Goal: Check status: Check status

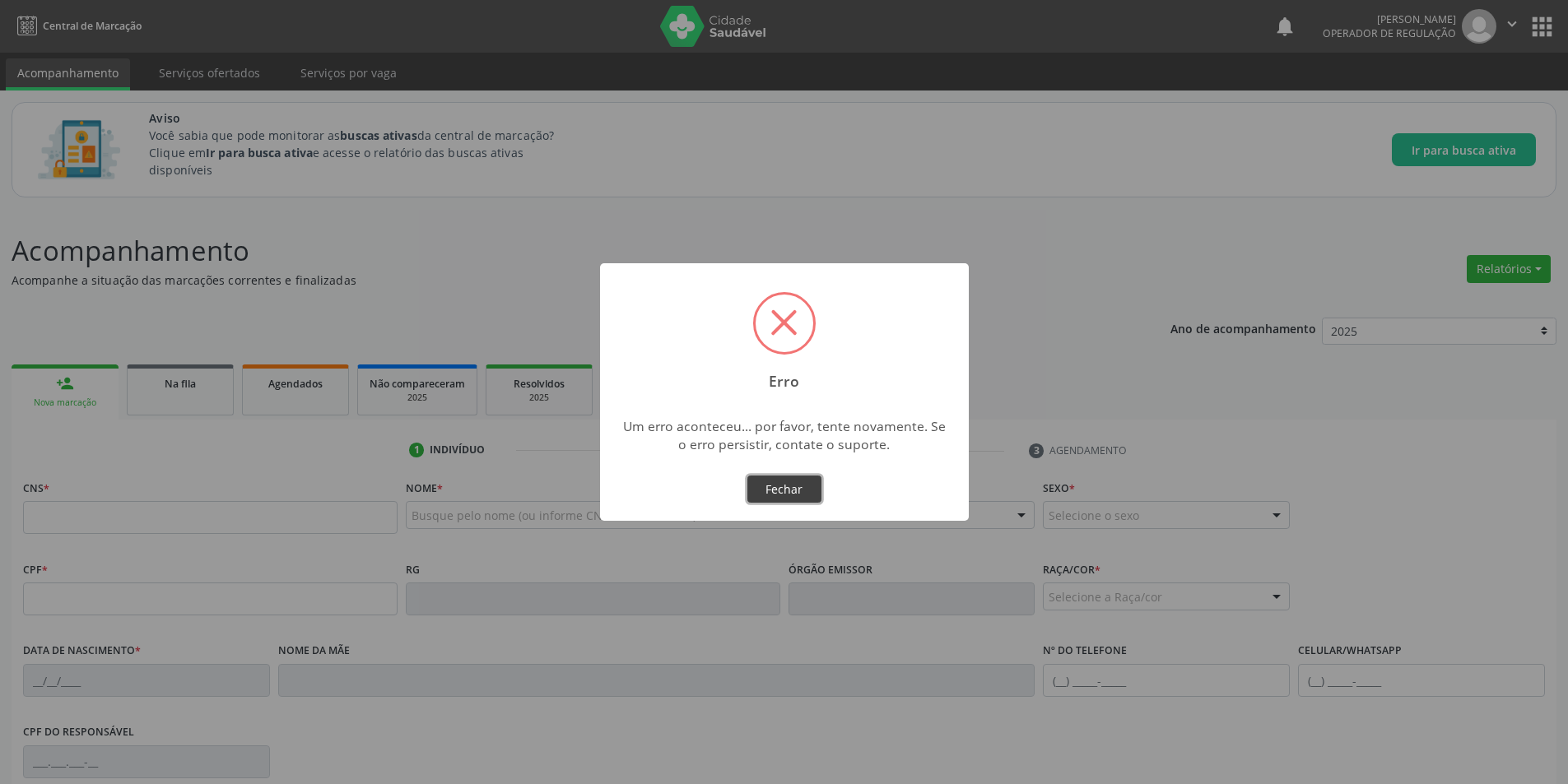
click at [779, 485] on button "Fechar" at bounding box center [784, 489] width 74 height 28
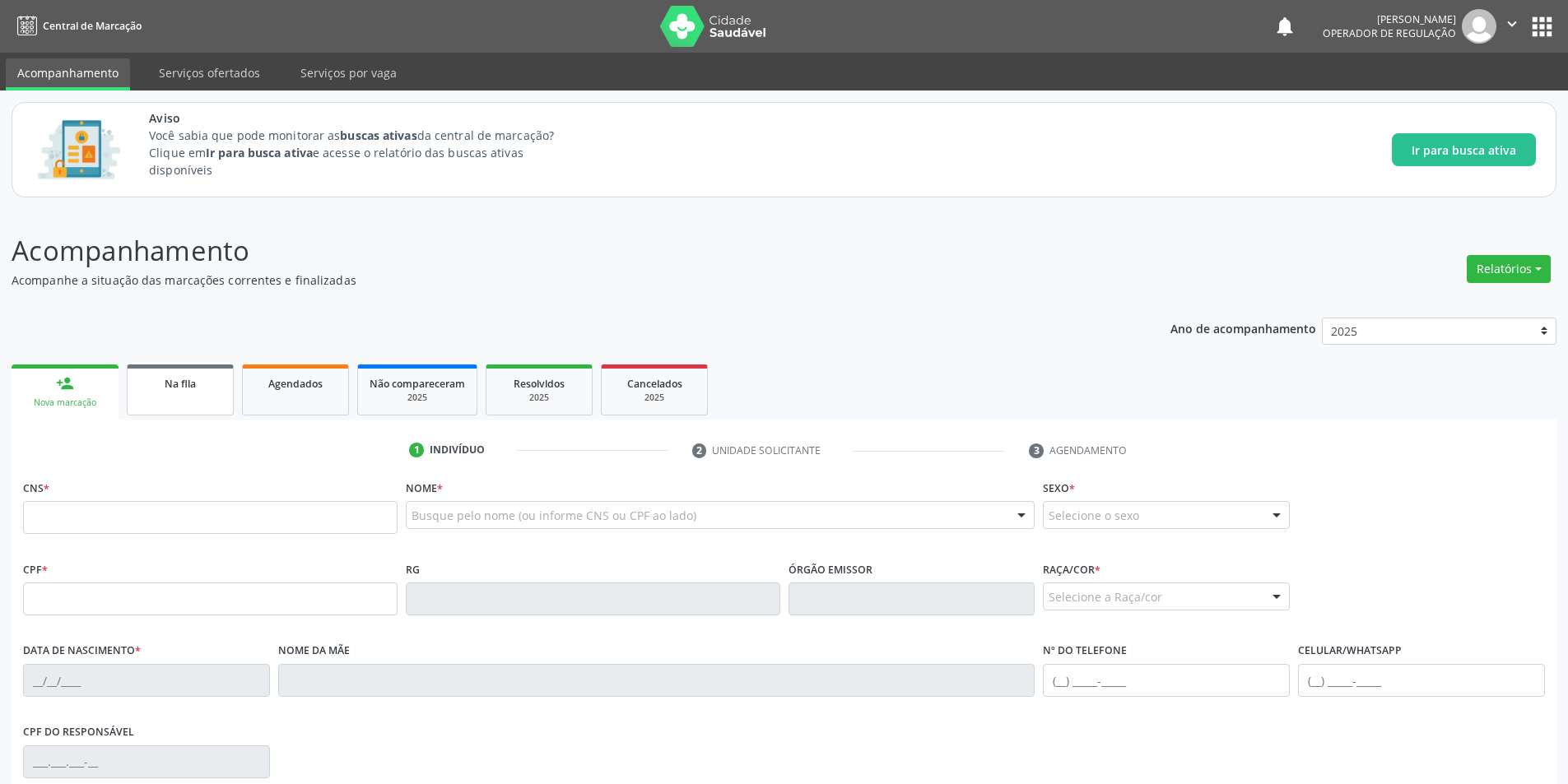
click at [175, 387] on span "Na fila" at bounding box center [180, 383] width 31 height 14
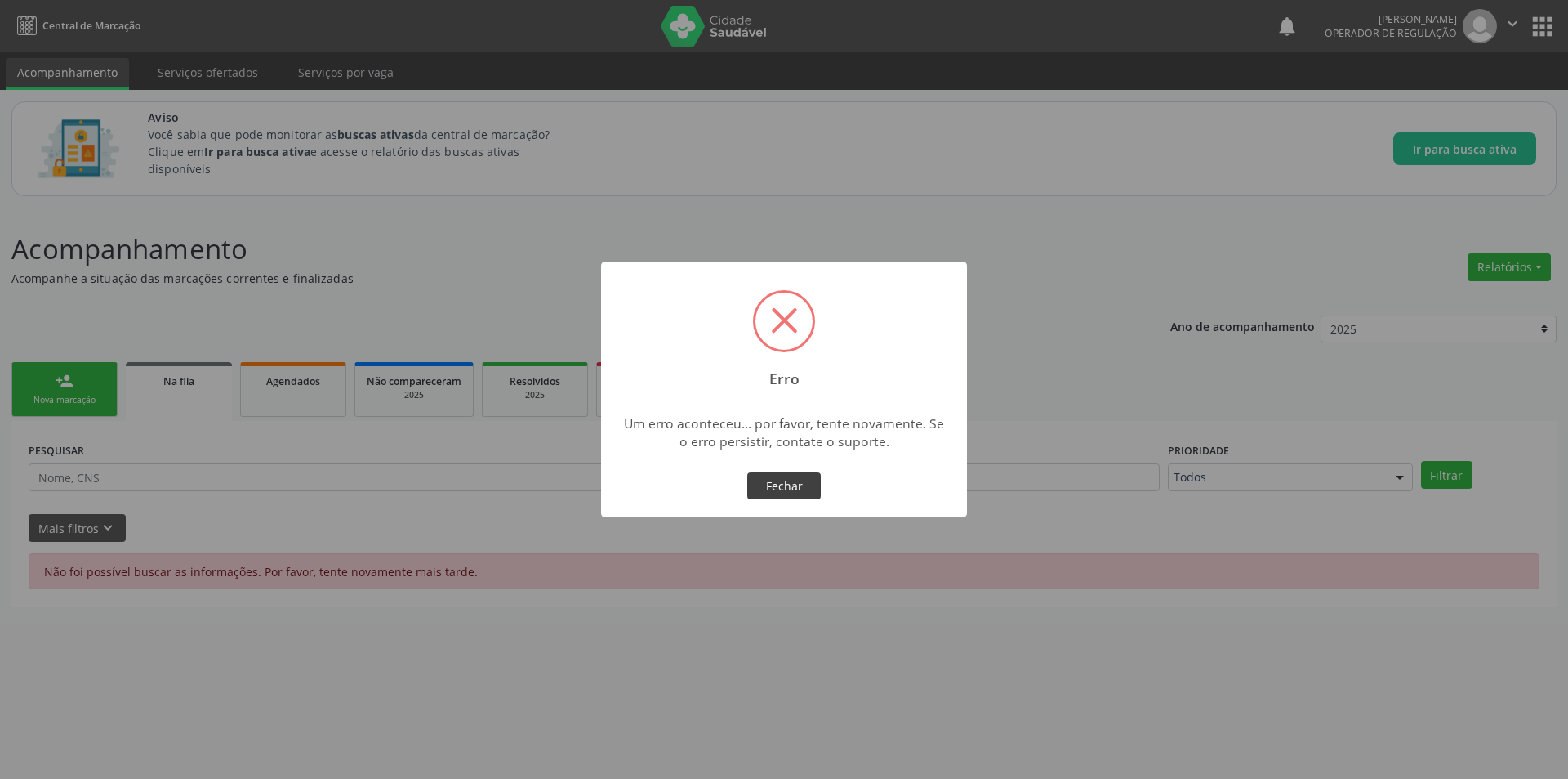
click at [751, 474] on button "Fechar" at bounding box center [784, 486] width 73 height 27
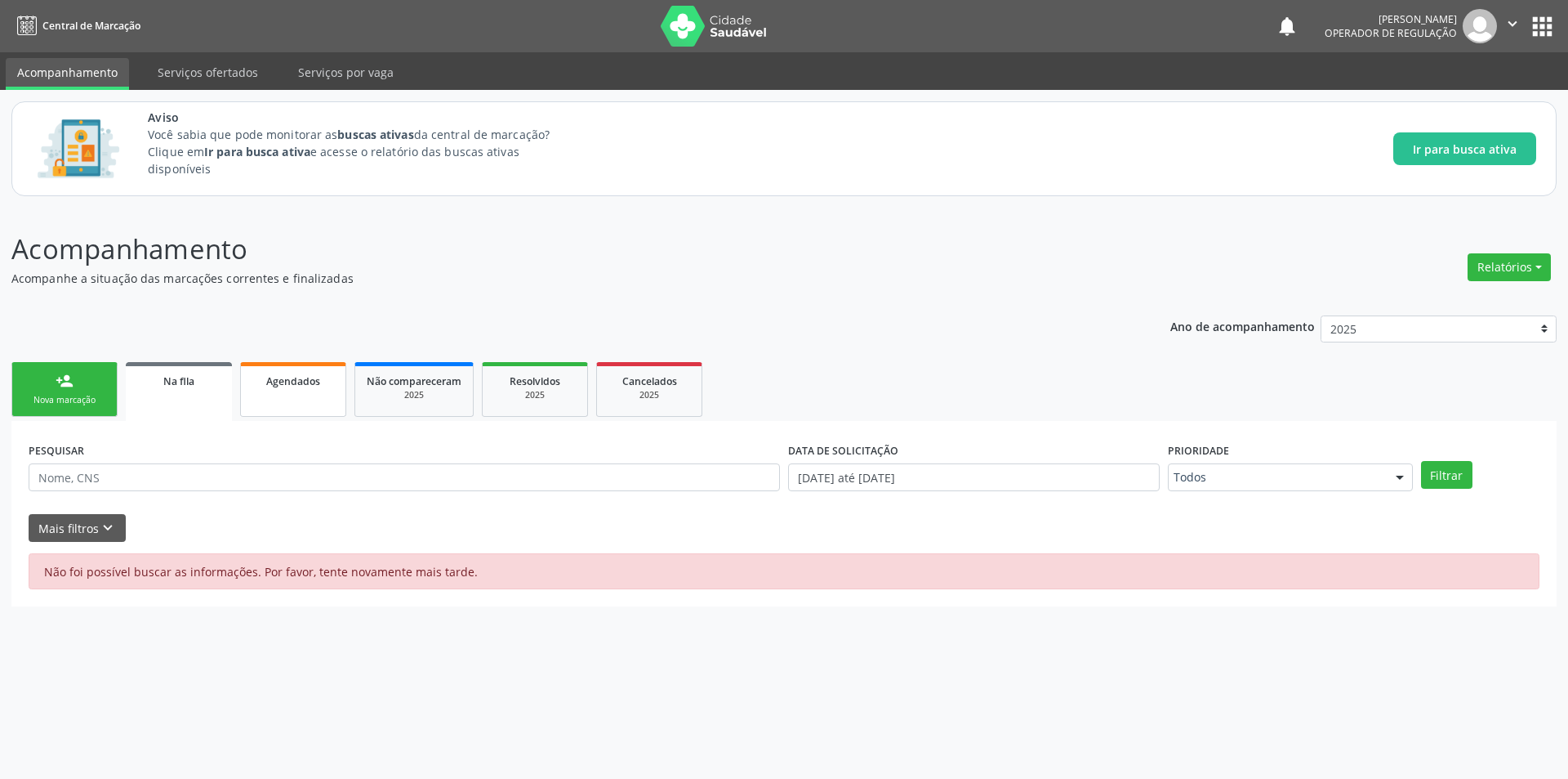
click at [284, 391] on link "Agendados" at bounding box center [293, 390] width 107 height 55
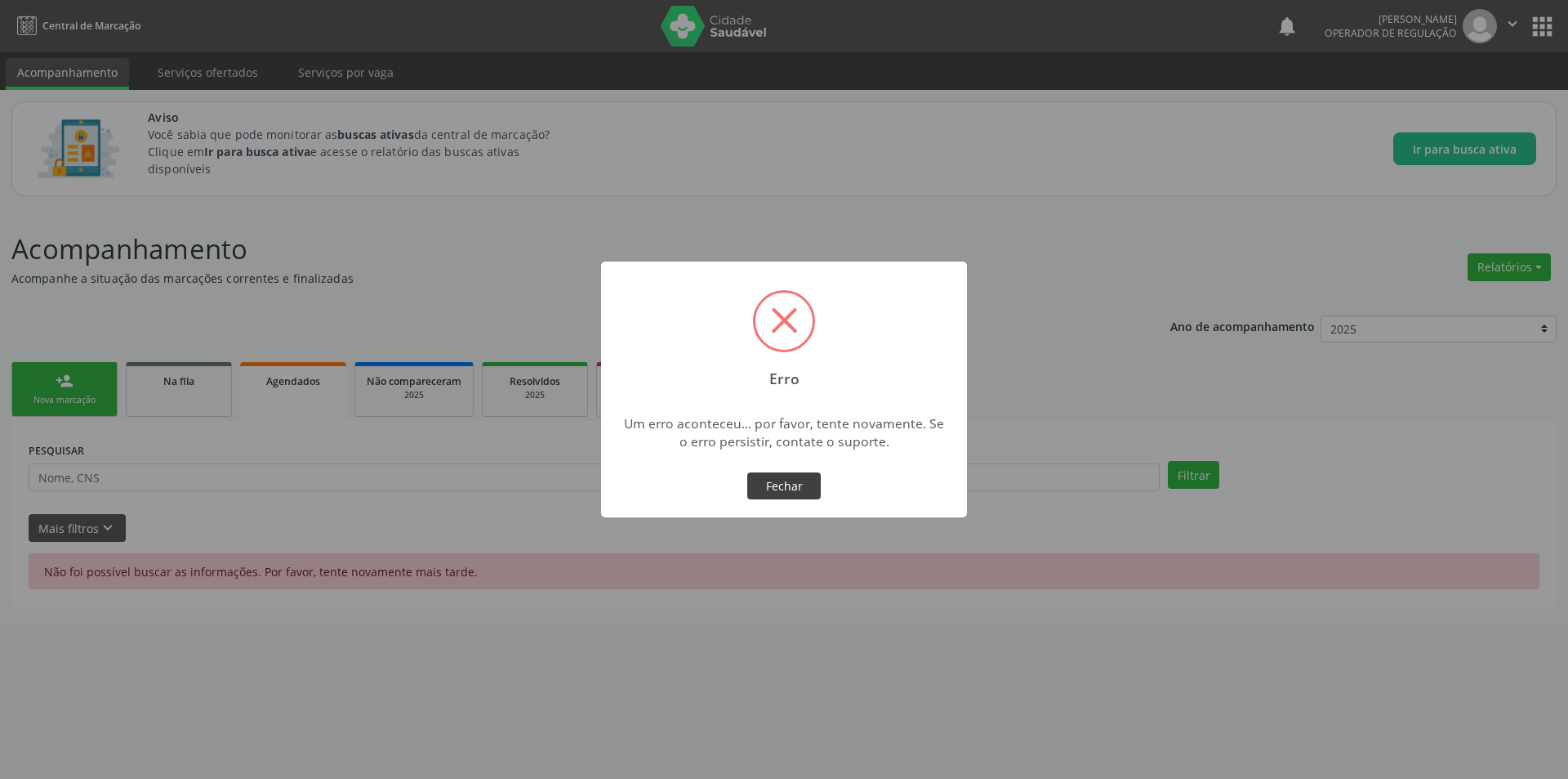
click at [794, 482] on button "Fechar" at bounding box center [784, 486] width 73 height 27
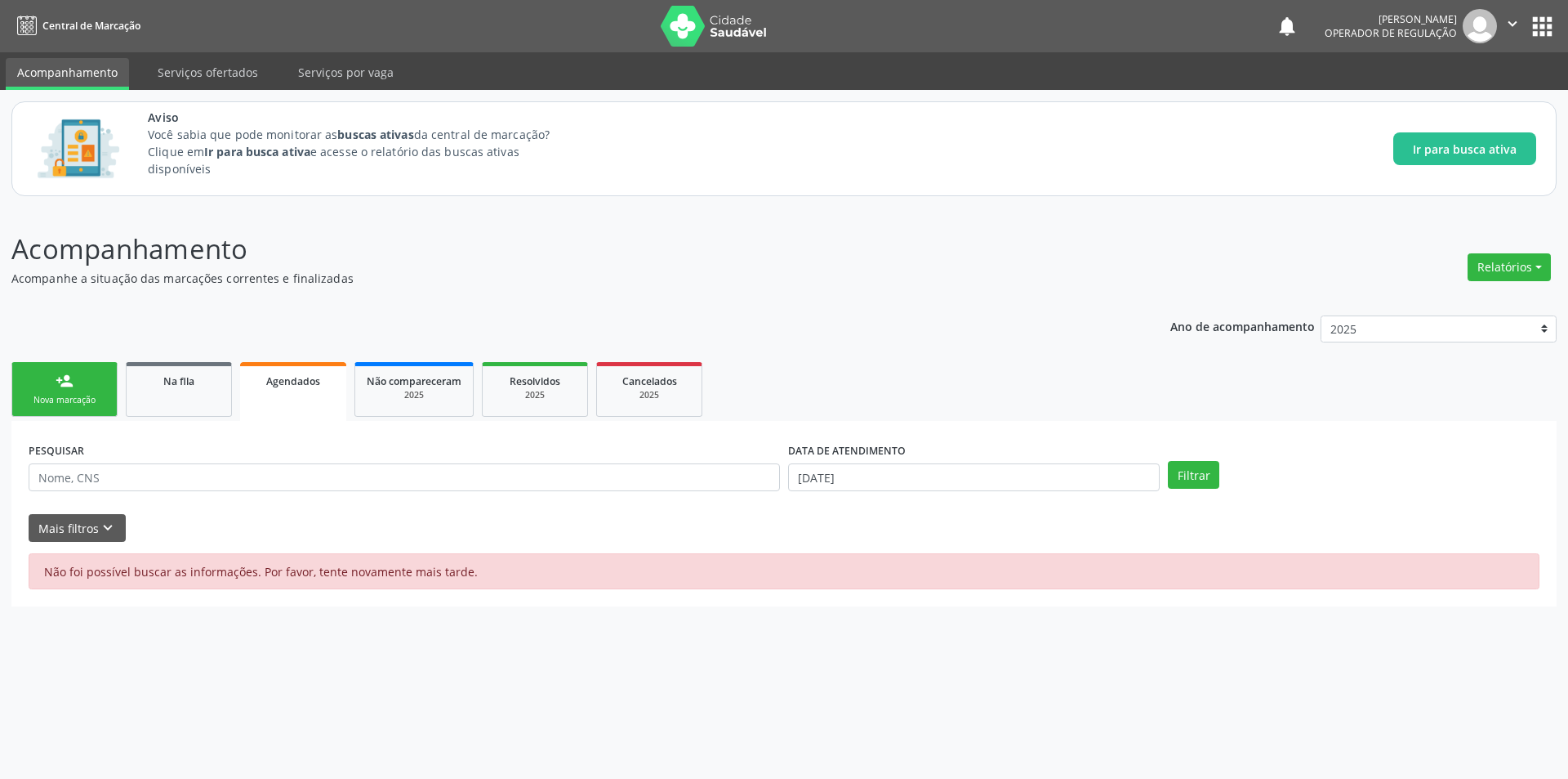
click at [135, 492] on div "PESQUISAR" at bounding box center [404, 470] width 759 height 64
click at [144, 483] on input "text" at bounding box center [404, 477] width 751 height 27
click at [66, 384] on div "person_add" at bounding box center [65, 381] width 18 height 18
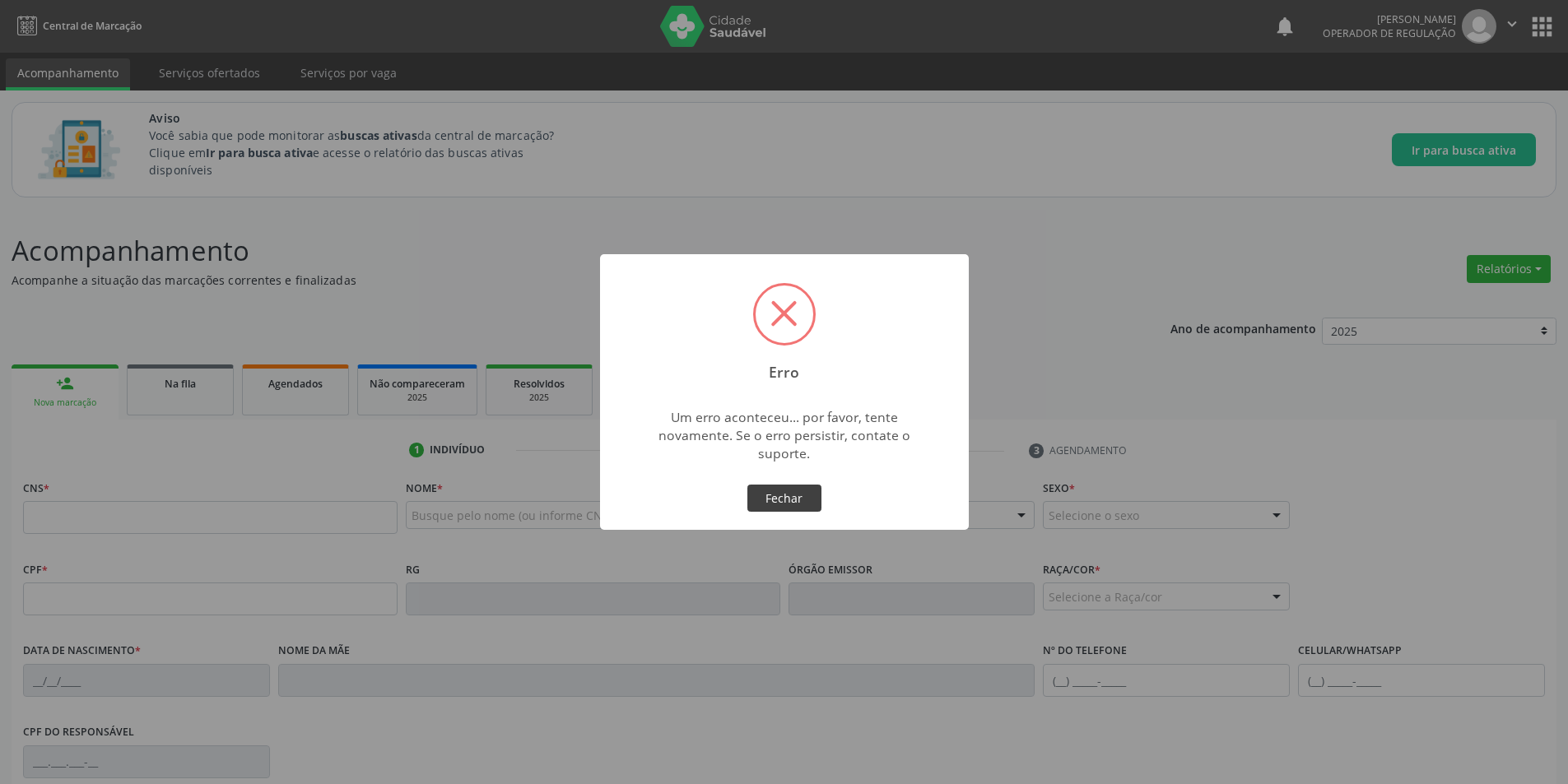
click at [771, 498] on button "Fechar" at bounding box center [784, 498] width 74 height 28
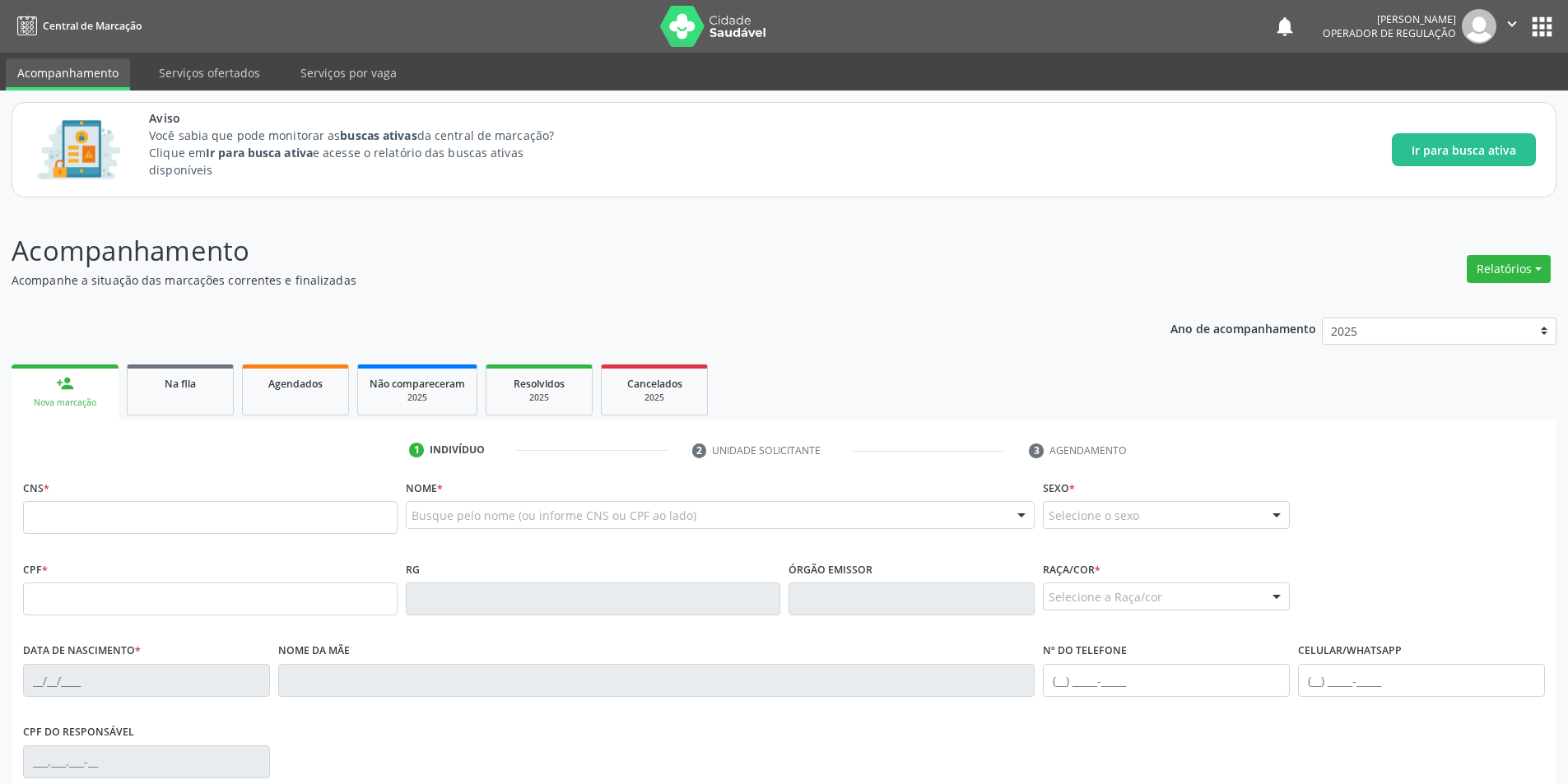
click at [1510, 24] on icon "" at bounding box center [1512, 24] width 18 height 18
click at [1435, 95] on link "Sair" at bounding box center [1469, 100] width 113 height 23
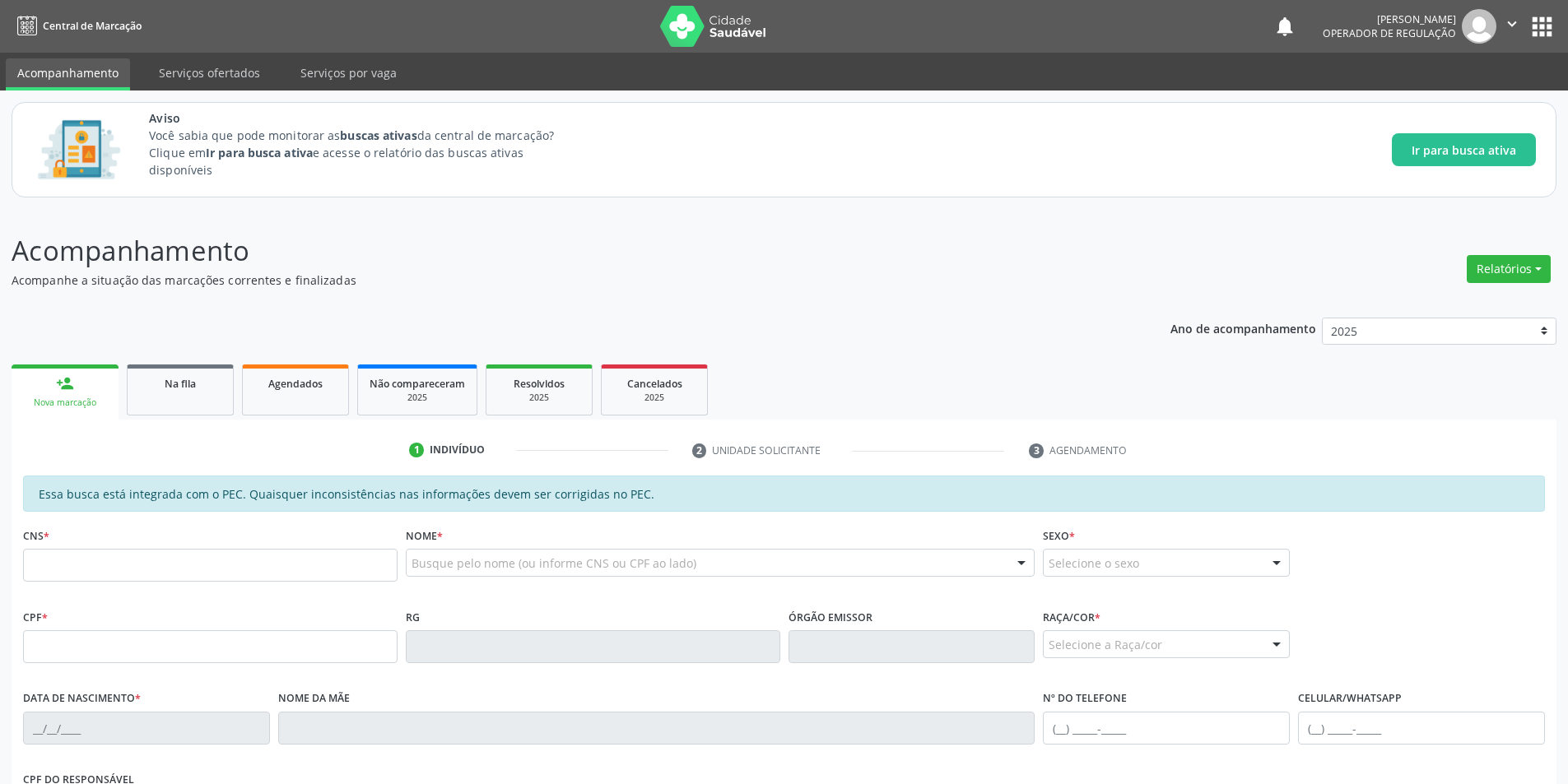
click at [897, 255] on p "Acompanhamento" at bounding box center [552, 251] width 1081 height 41
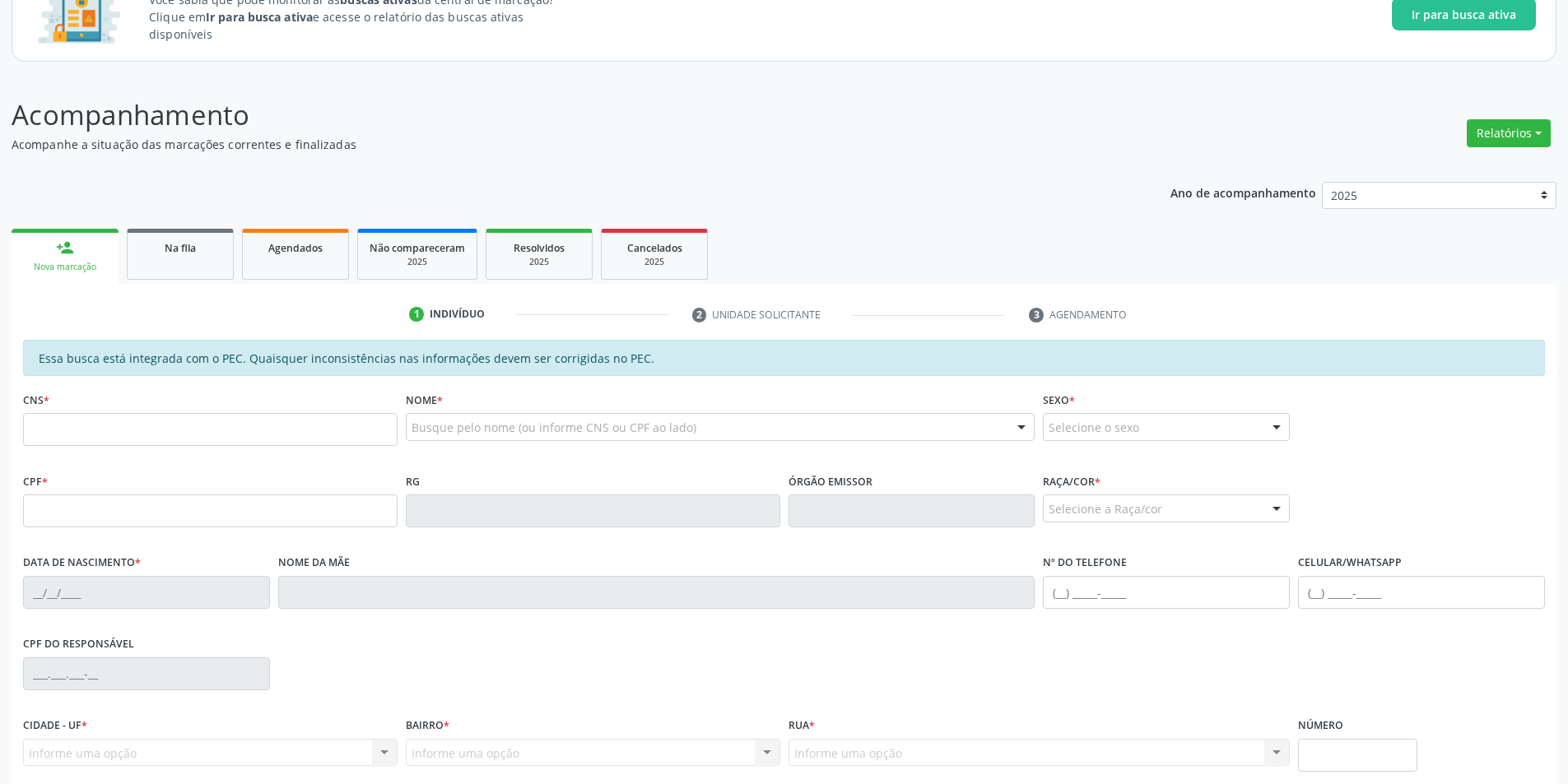
scroll to position [164, 0]
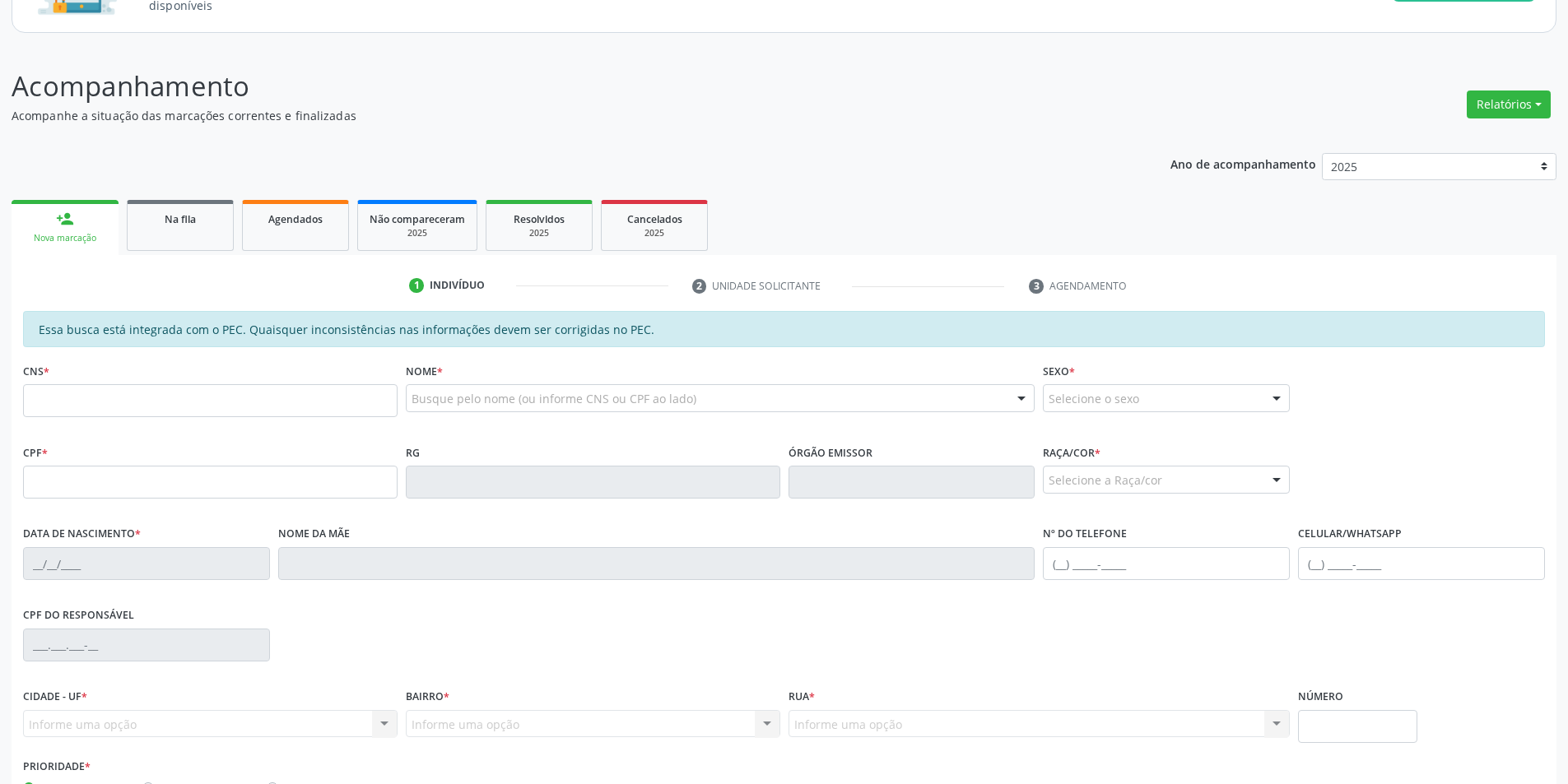
click at [656, 285] on hr at bounding box center [591, 285] width 152 height 1
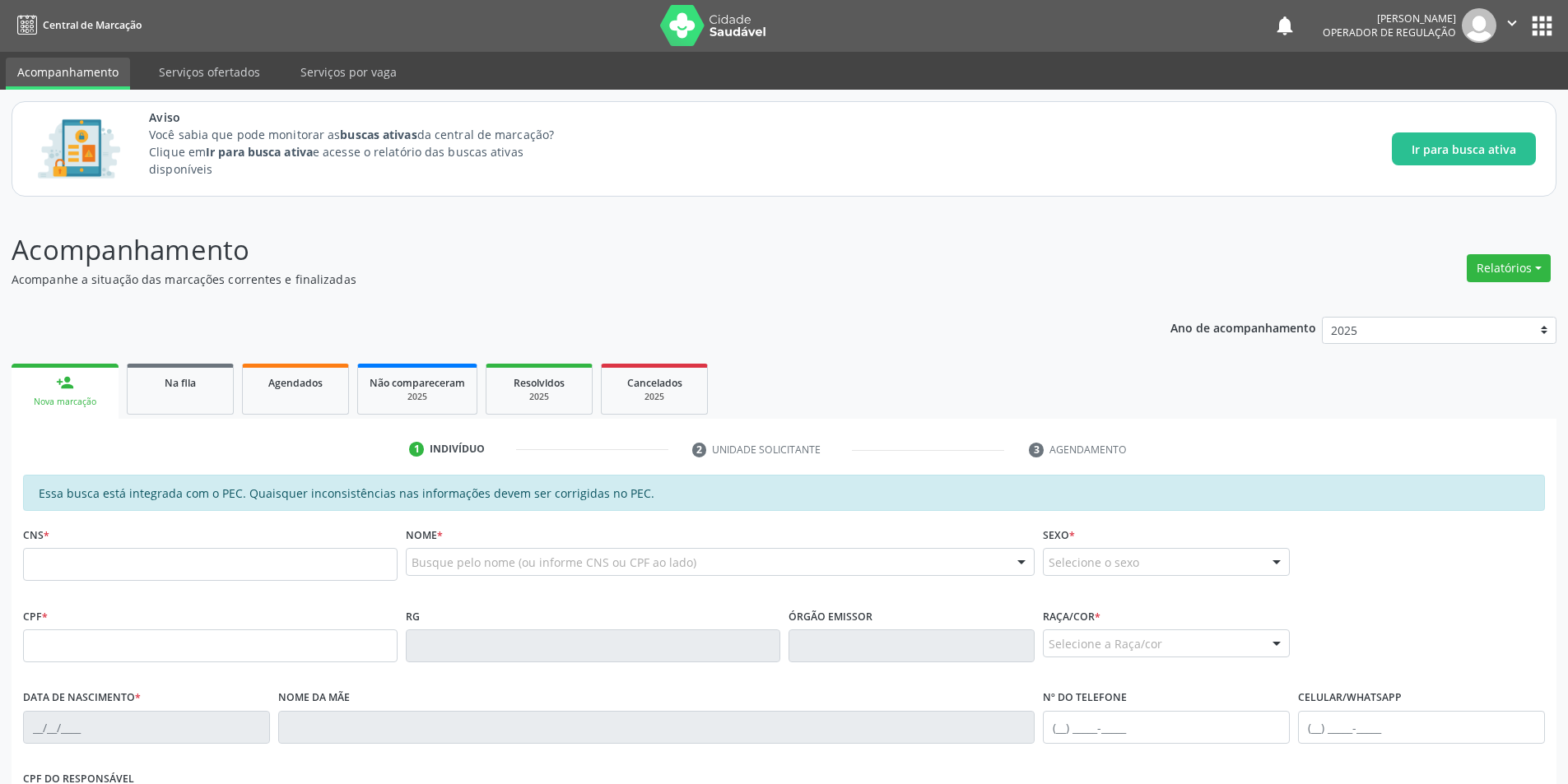
scroll to position [0, 0]
click at [205, 394] on link "Na fila" at bounding box center [180, 390] width 107 height 51
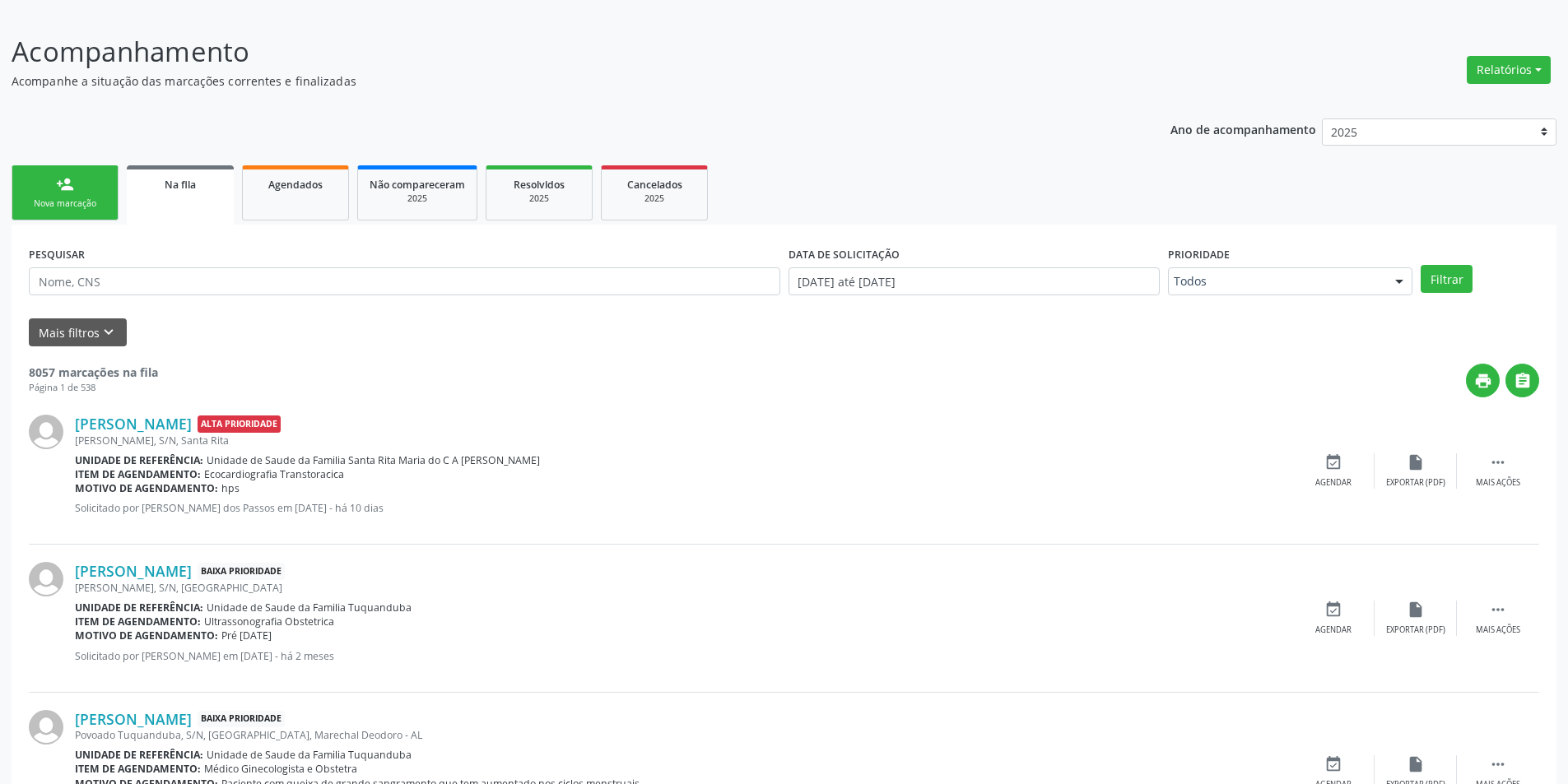
scroll to position [164, 0]
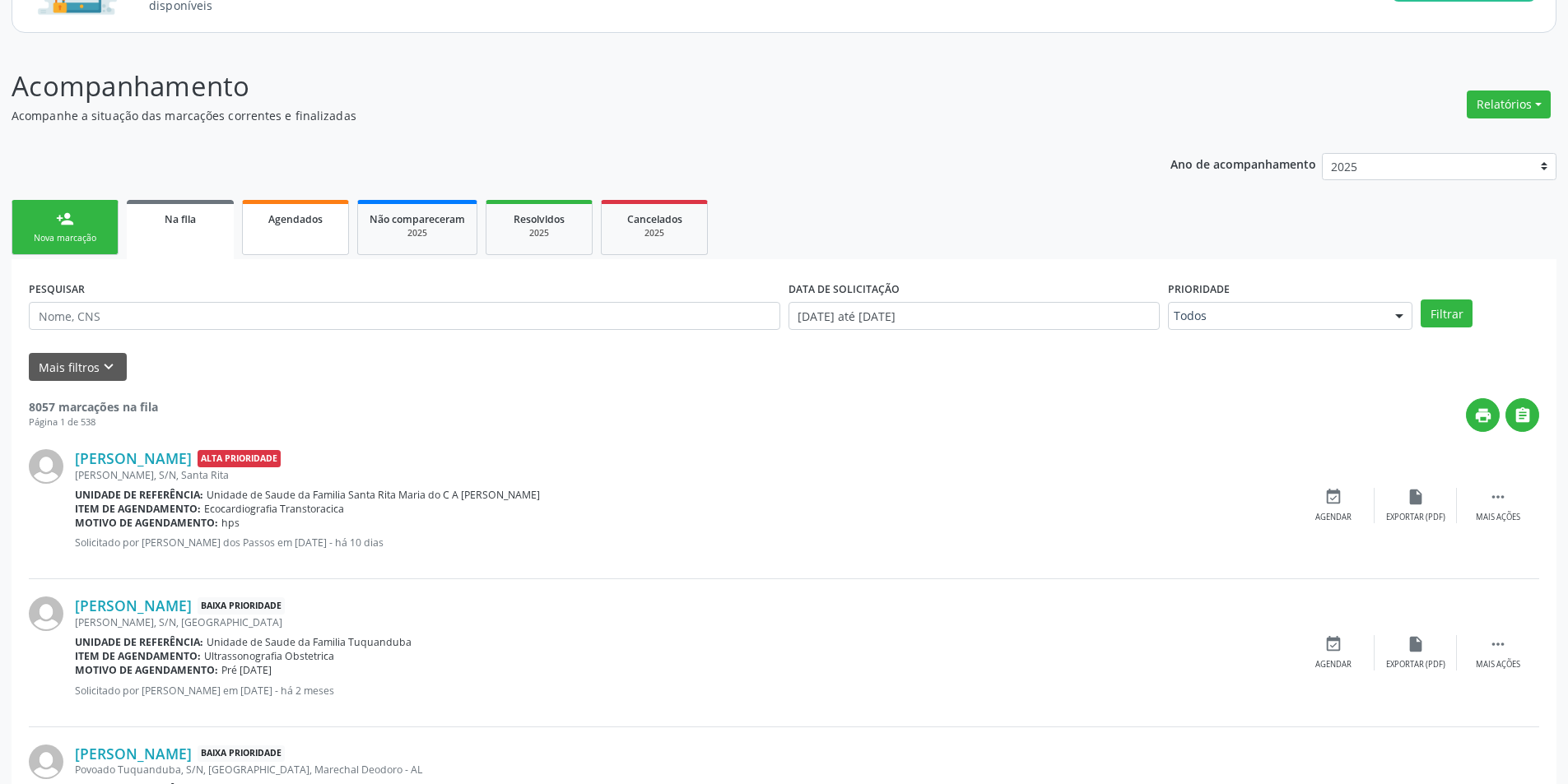
click at [293, 226] on span "Agendados" at bounding box center [295, 219] width 55 height 14
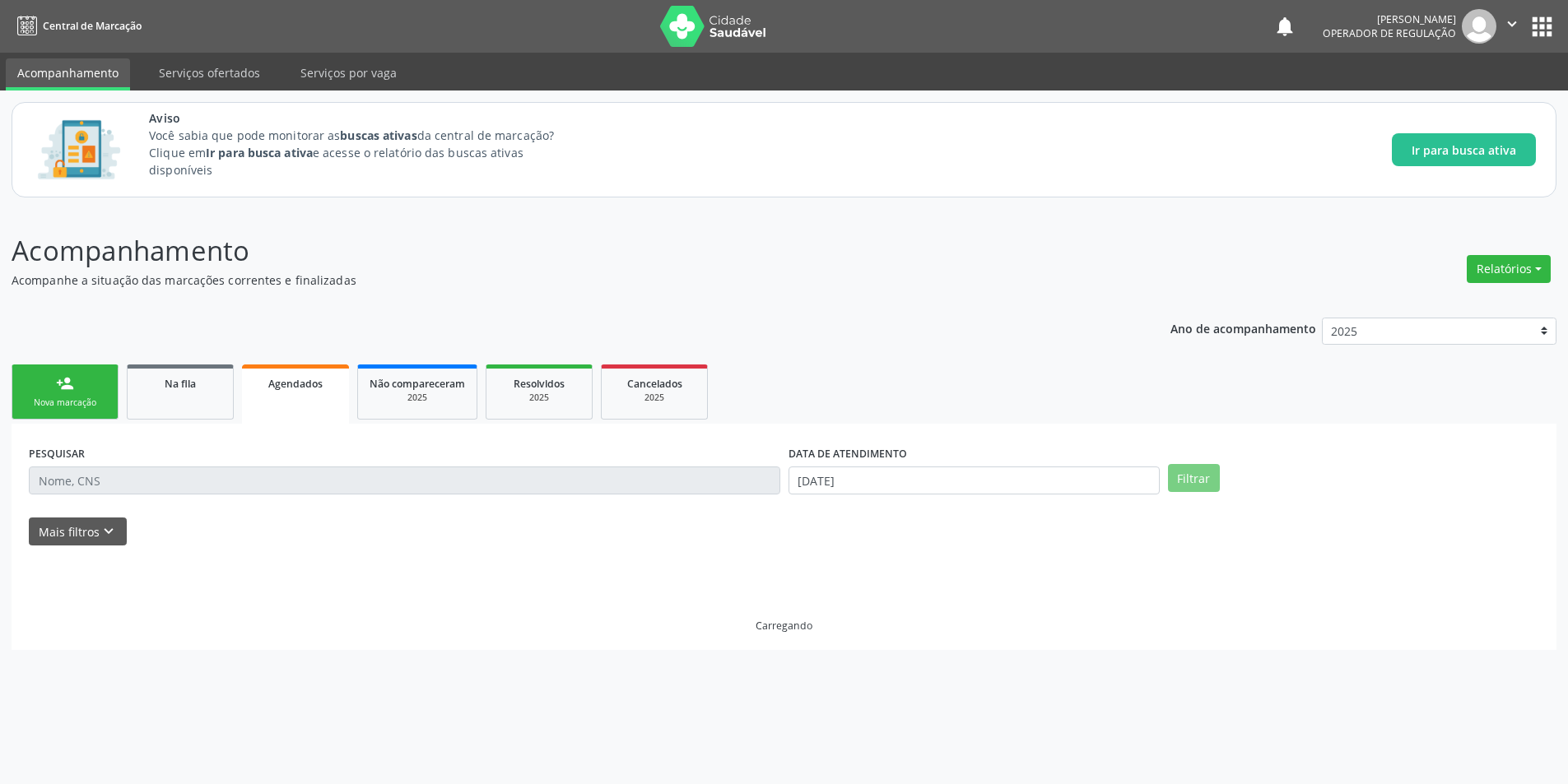
scroll to position [0, 0]
click at [169, 379] on span "Na fila" at bounding box center [180, 383] width 31 height 14
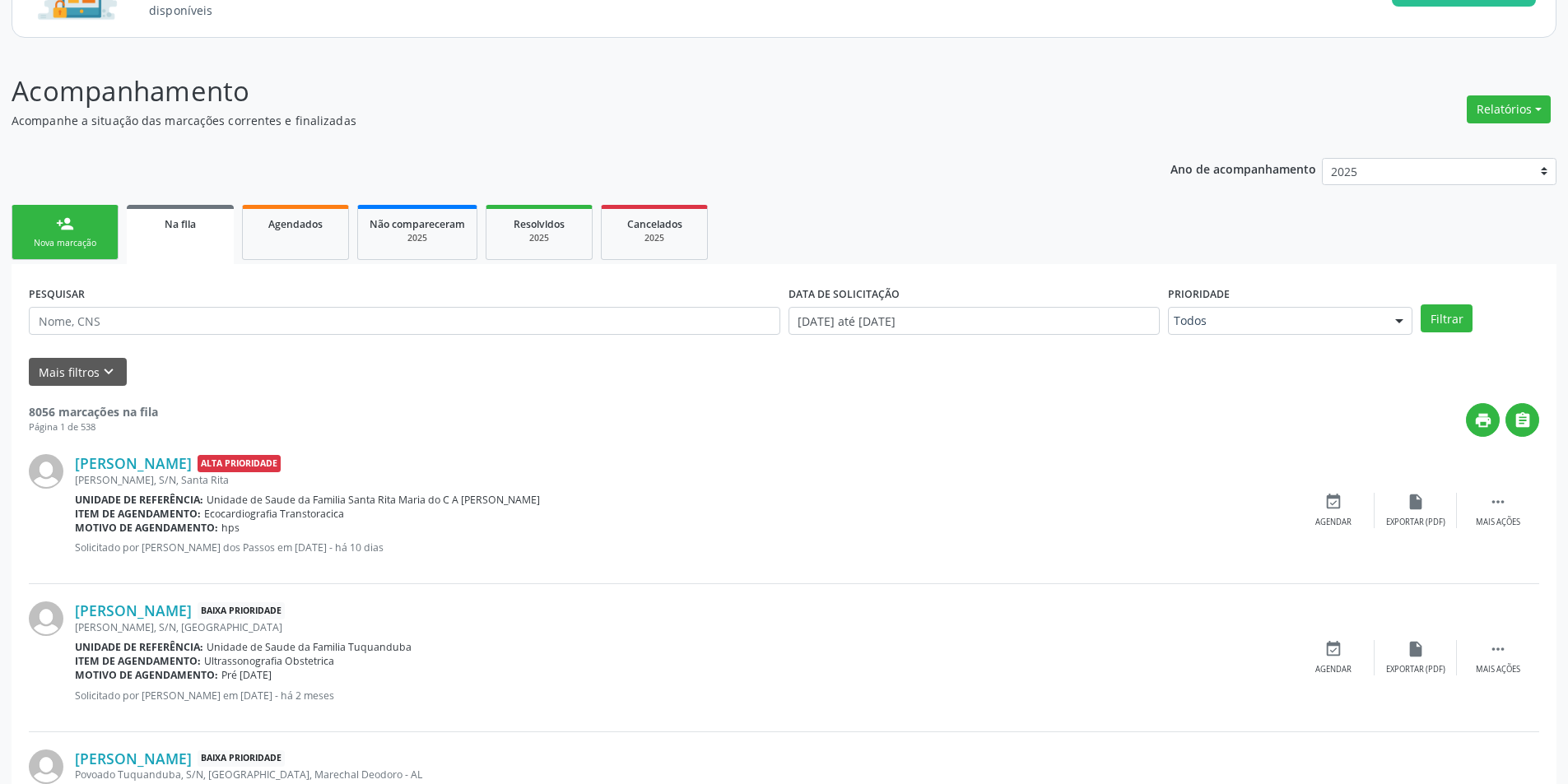
scroll to position [164, 0]
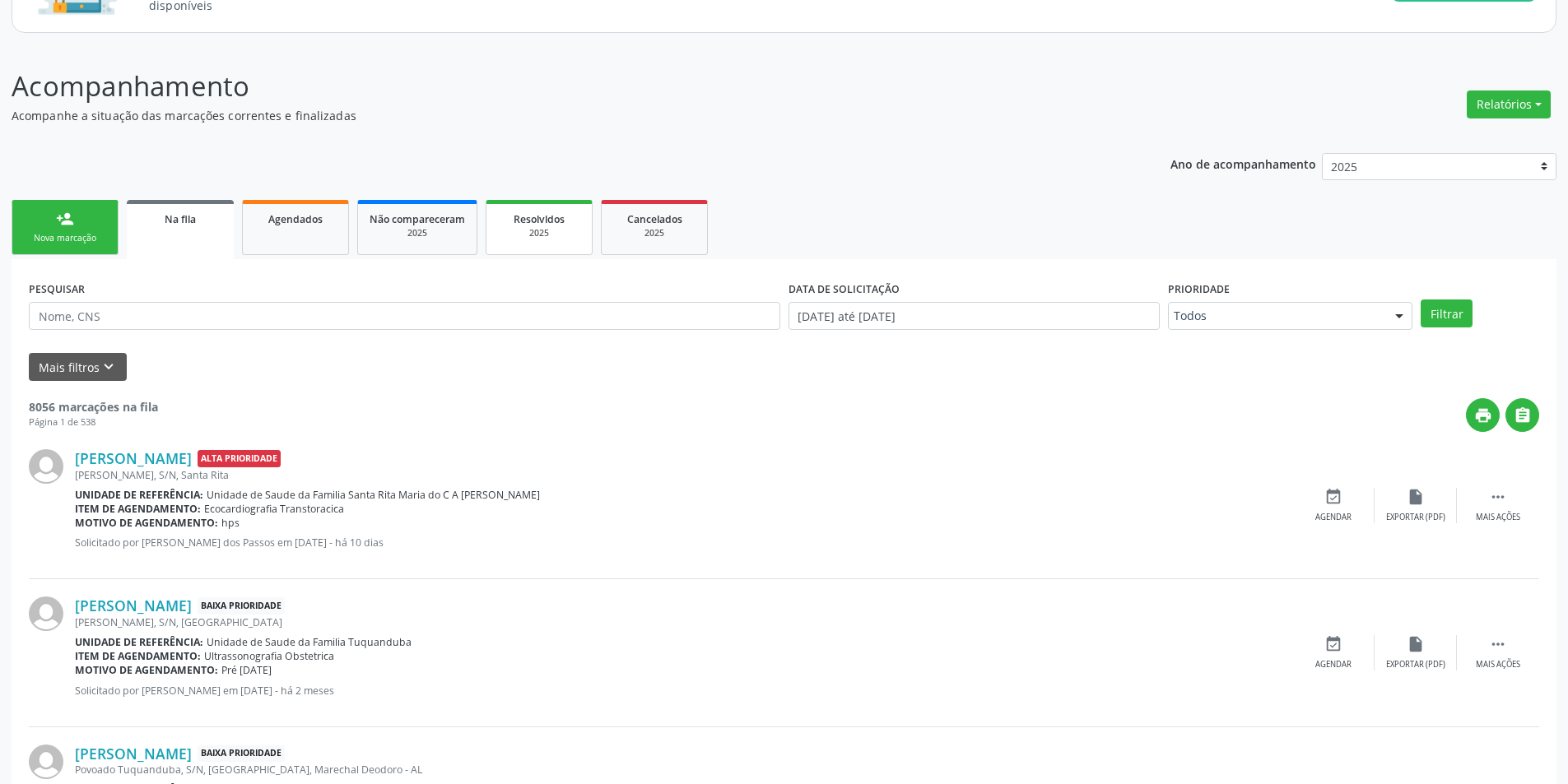
click at [538, 225] on span "Resolvidos" at bounding box center [539, 219] width 51 height 14
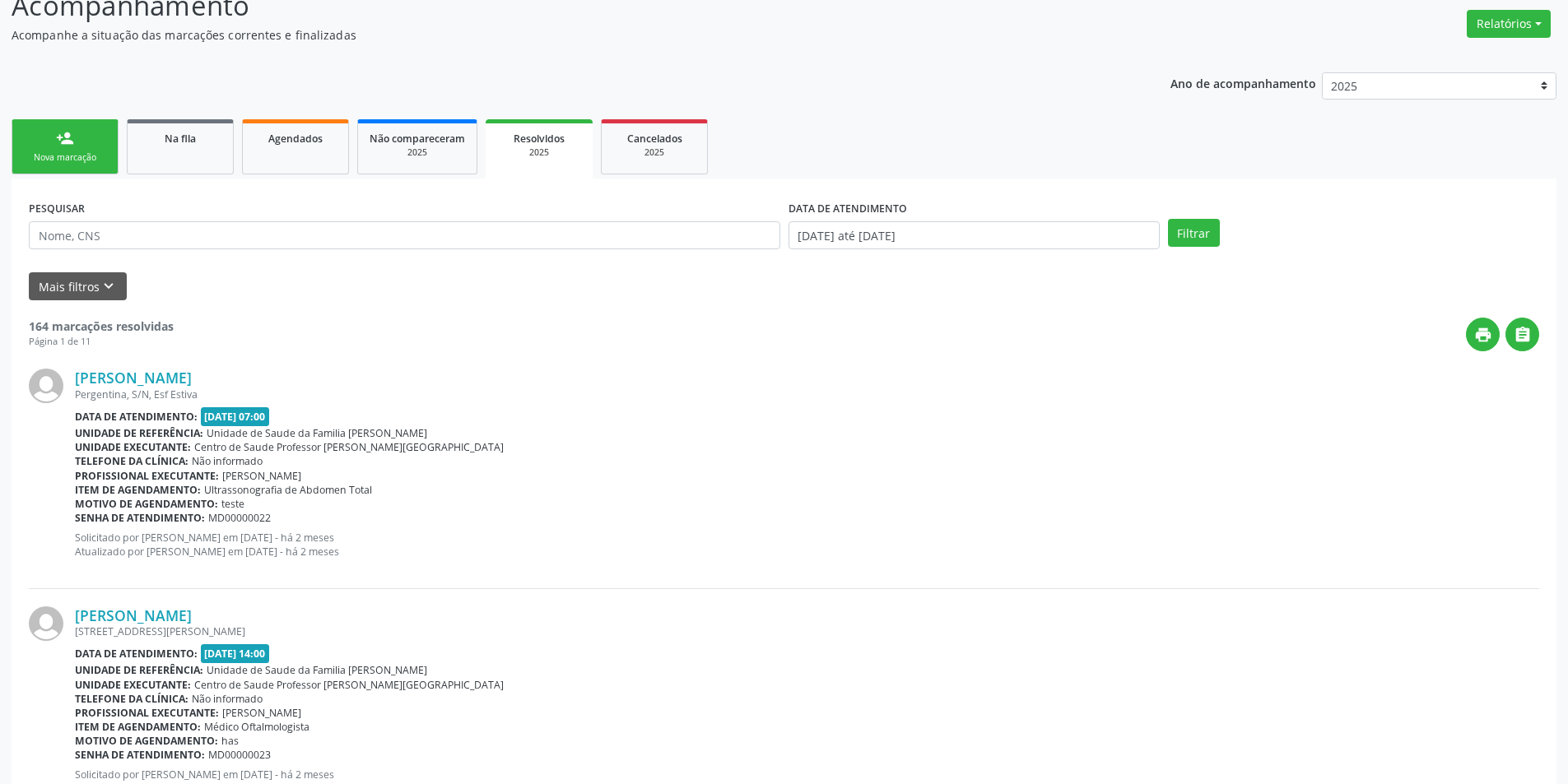
scroll to position [247, 0]
click at [672, 161] on link "Cancelados 2025" at bounding box center [654, 145] width 107 height 55
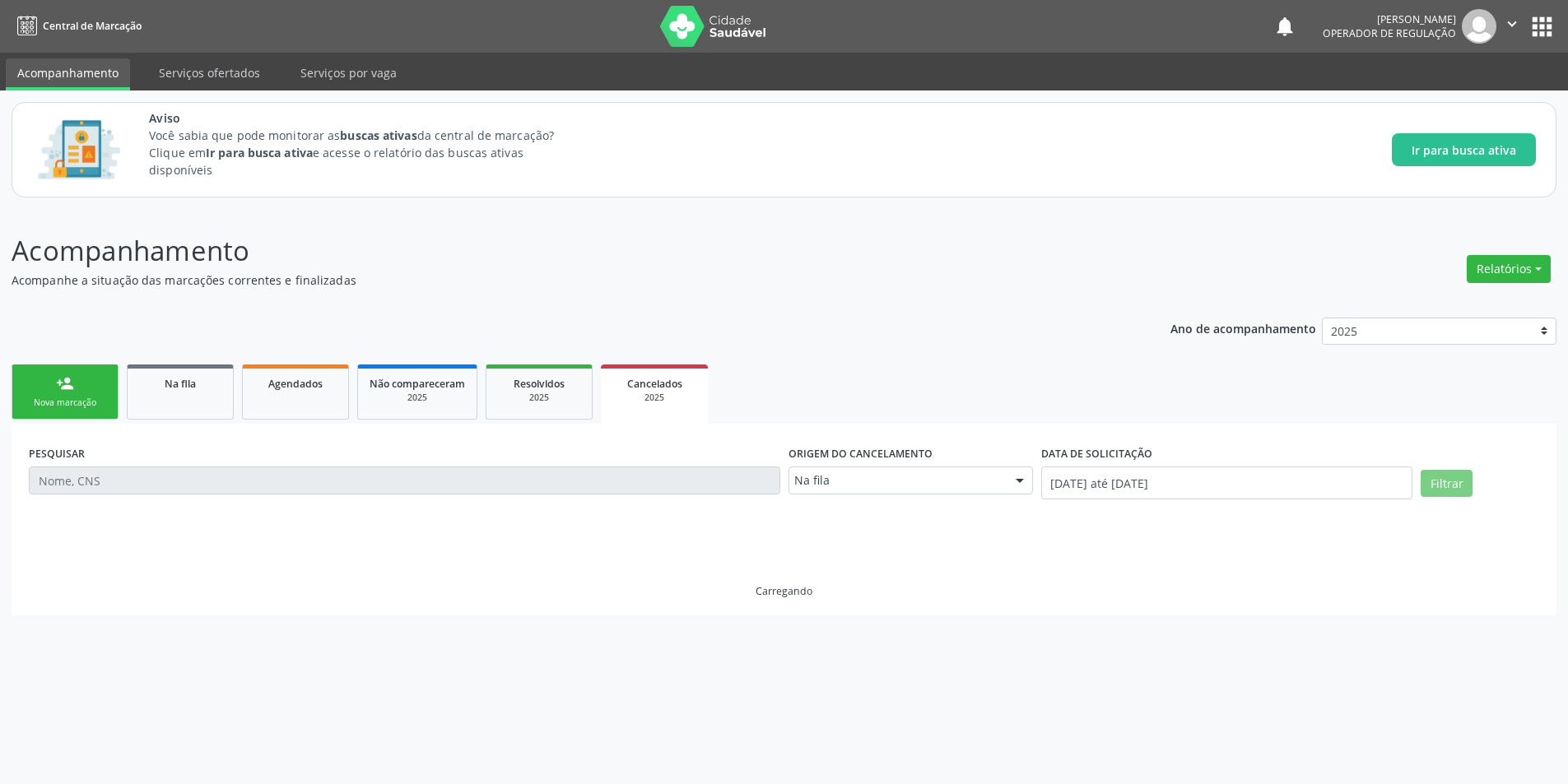
scroll to position [0, 0]
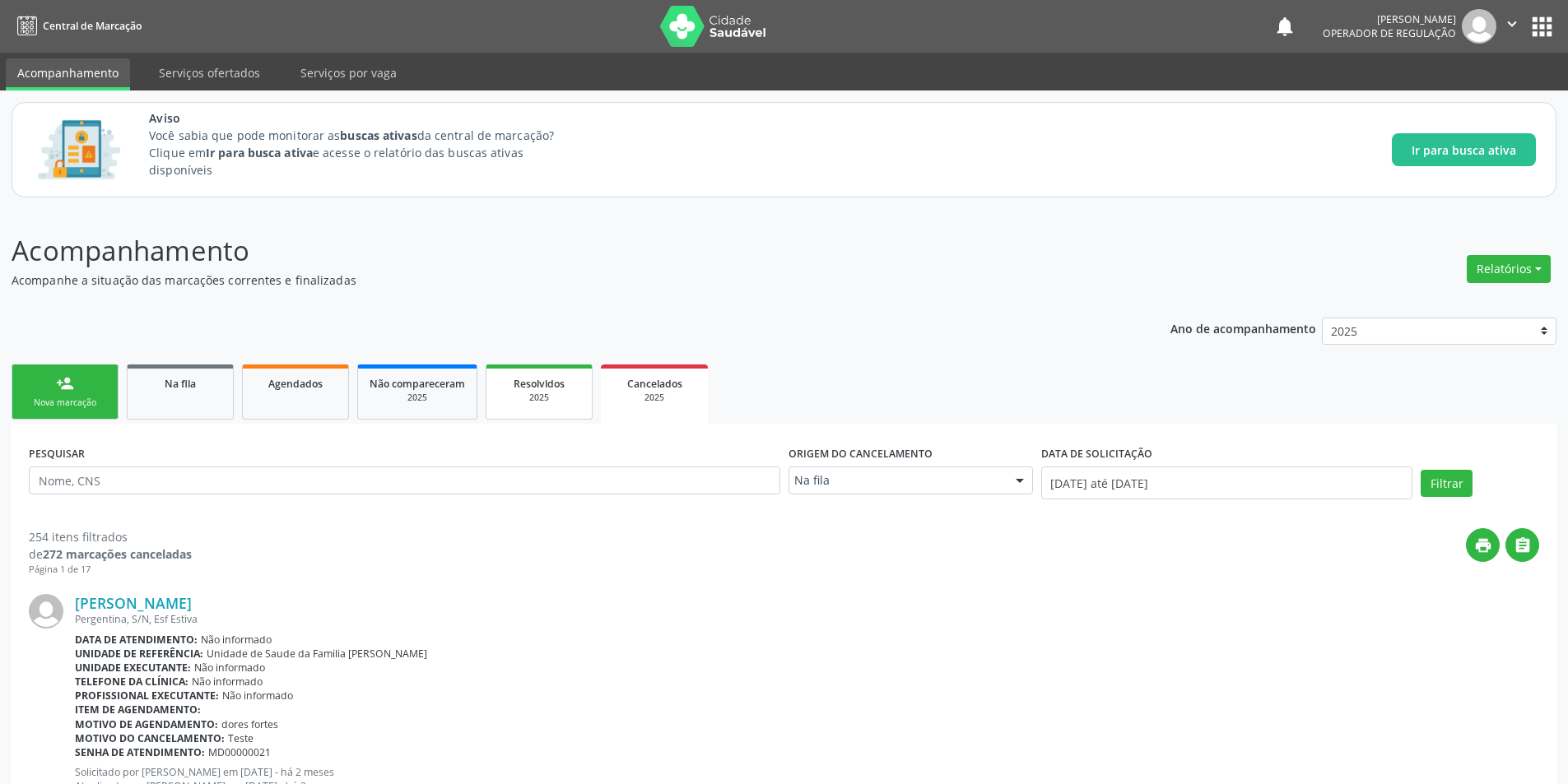
click at [540, 397] on div "2025" at bounding box center [539, 397] width 82 height 13
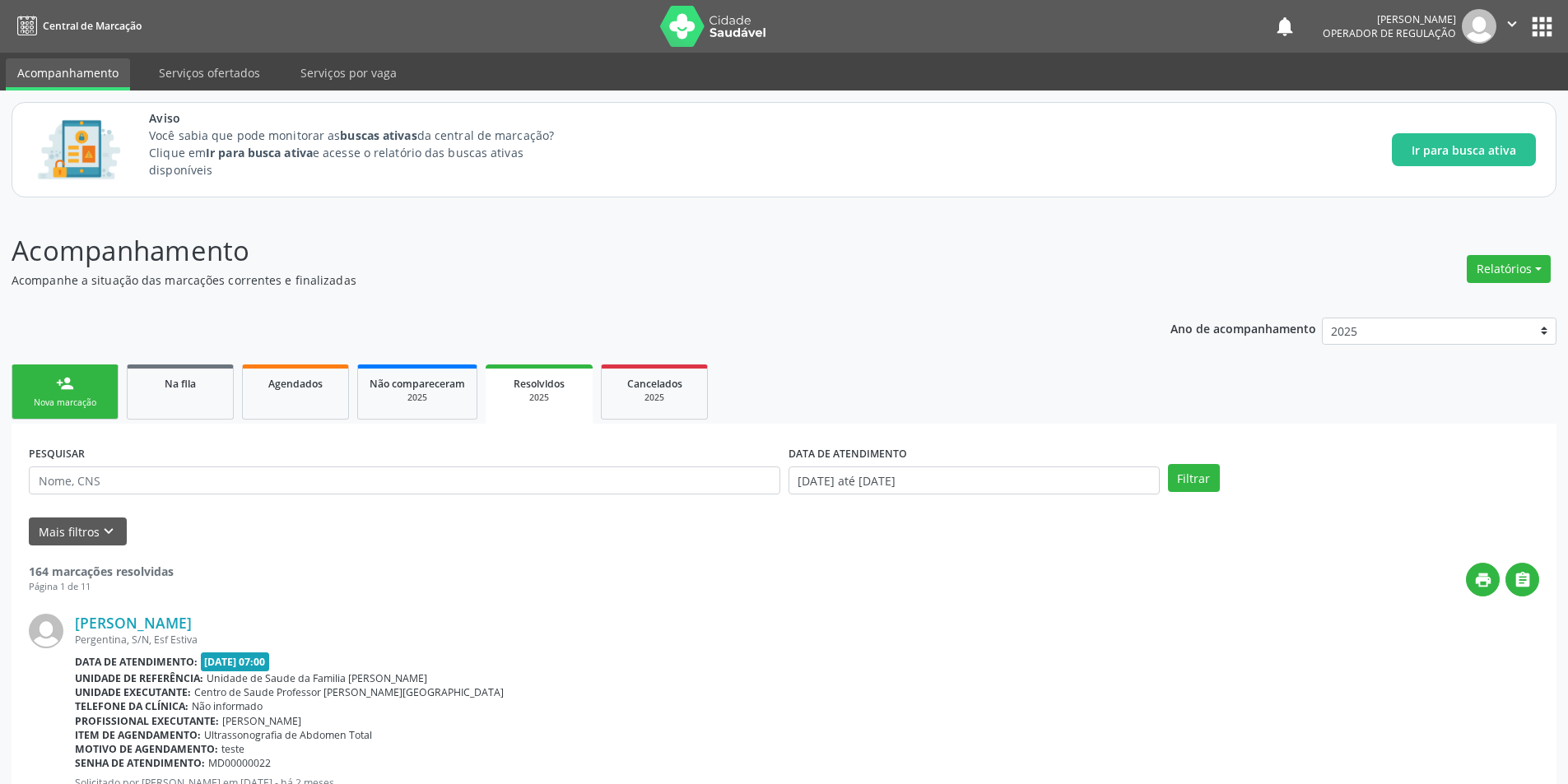
drag, startPoint x: 389, startPoint y: 379, endPoint x: 553, endPoint y: 387, distance: 164.2
click at [389, 378] on span "Não compareceram" at bounding box center [417, 383] width 96 height 14
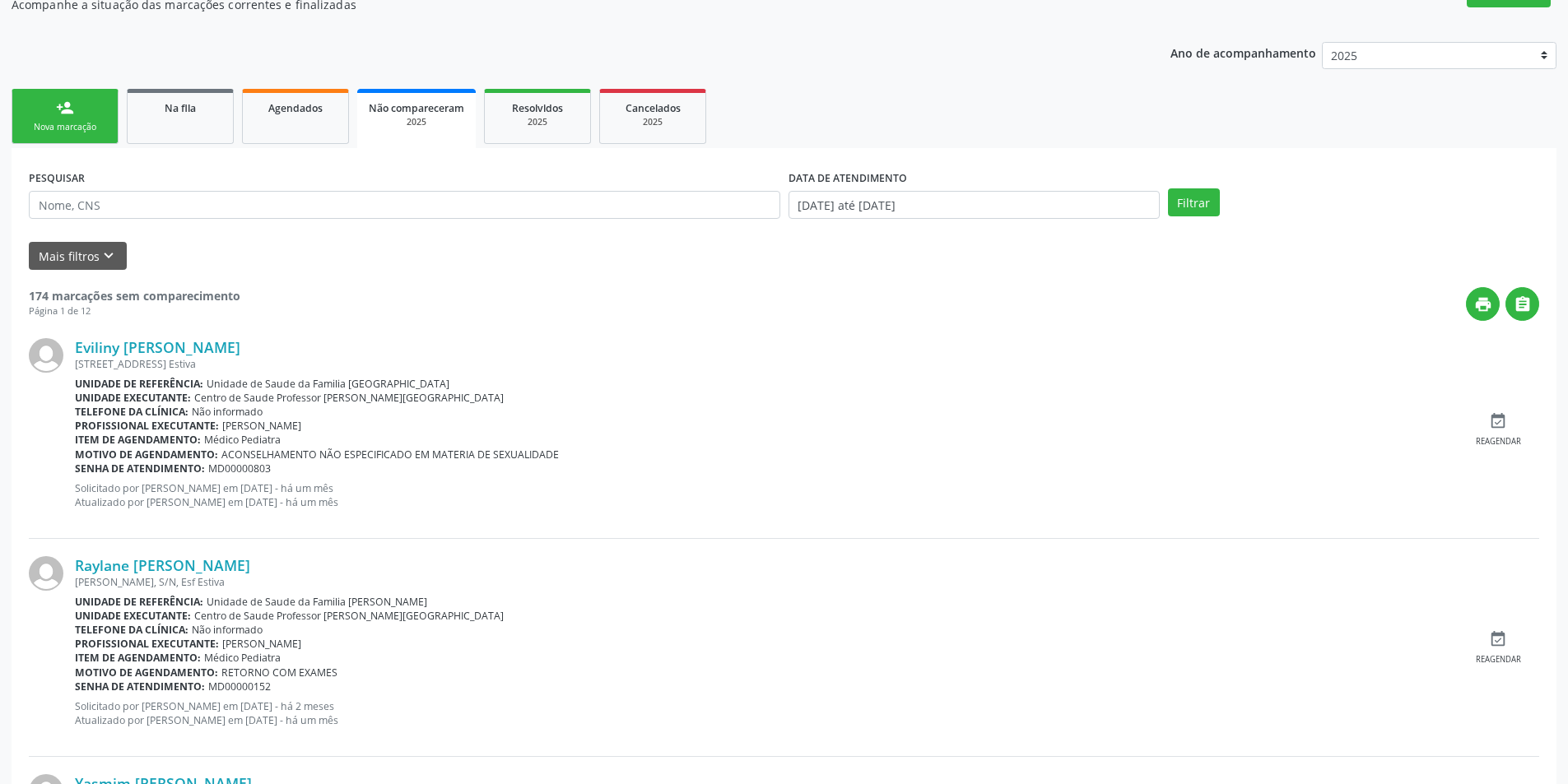
scroll to position [247, 0]
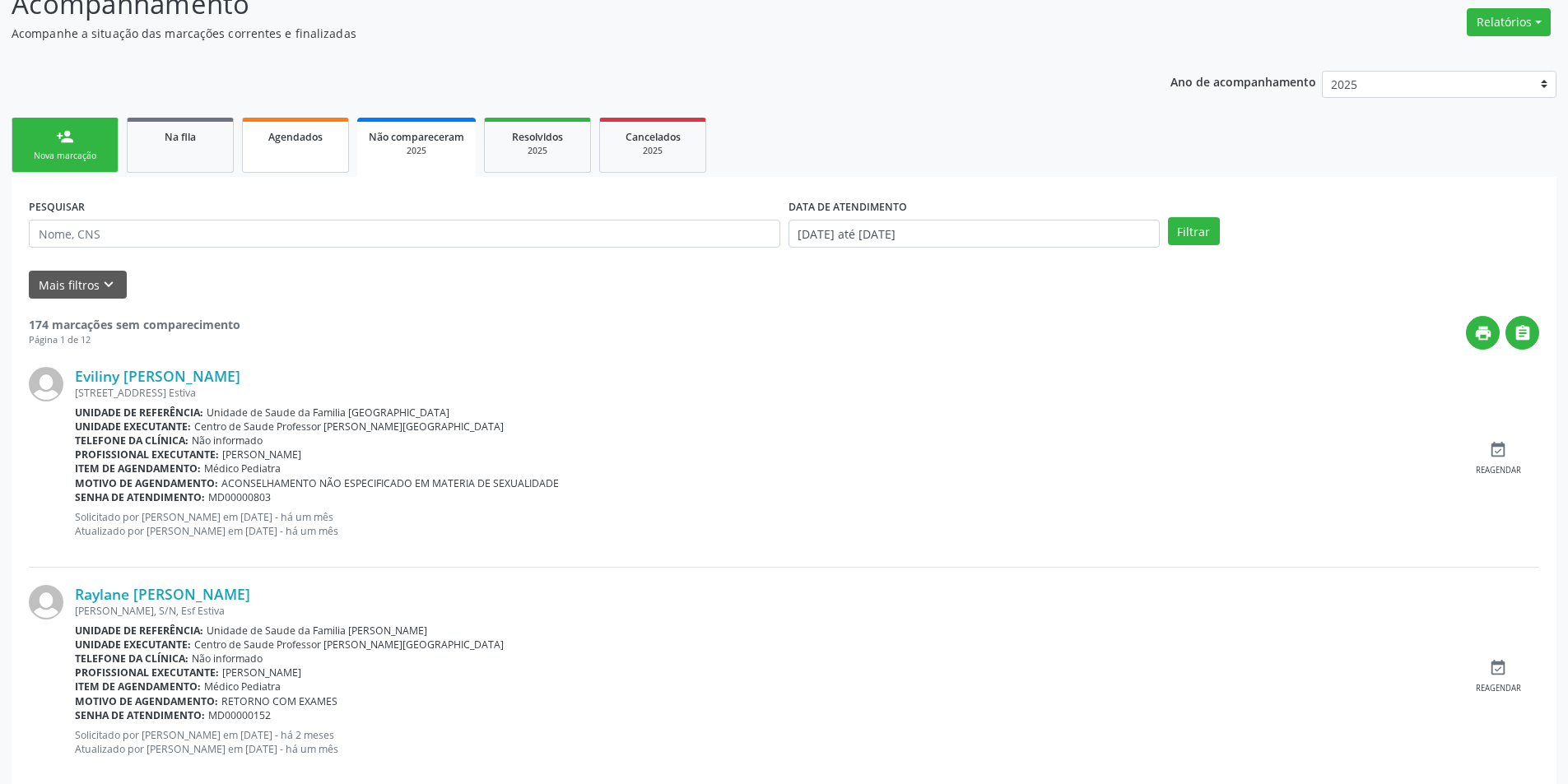
click at [279, 141] on span "Agendados" at bounding box center [295, 137] width 55 height 14
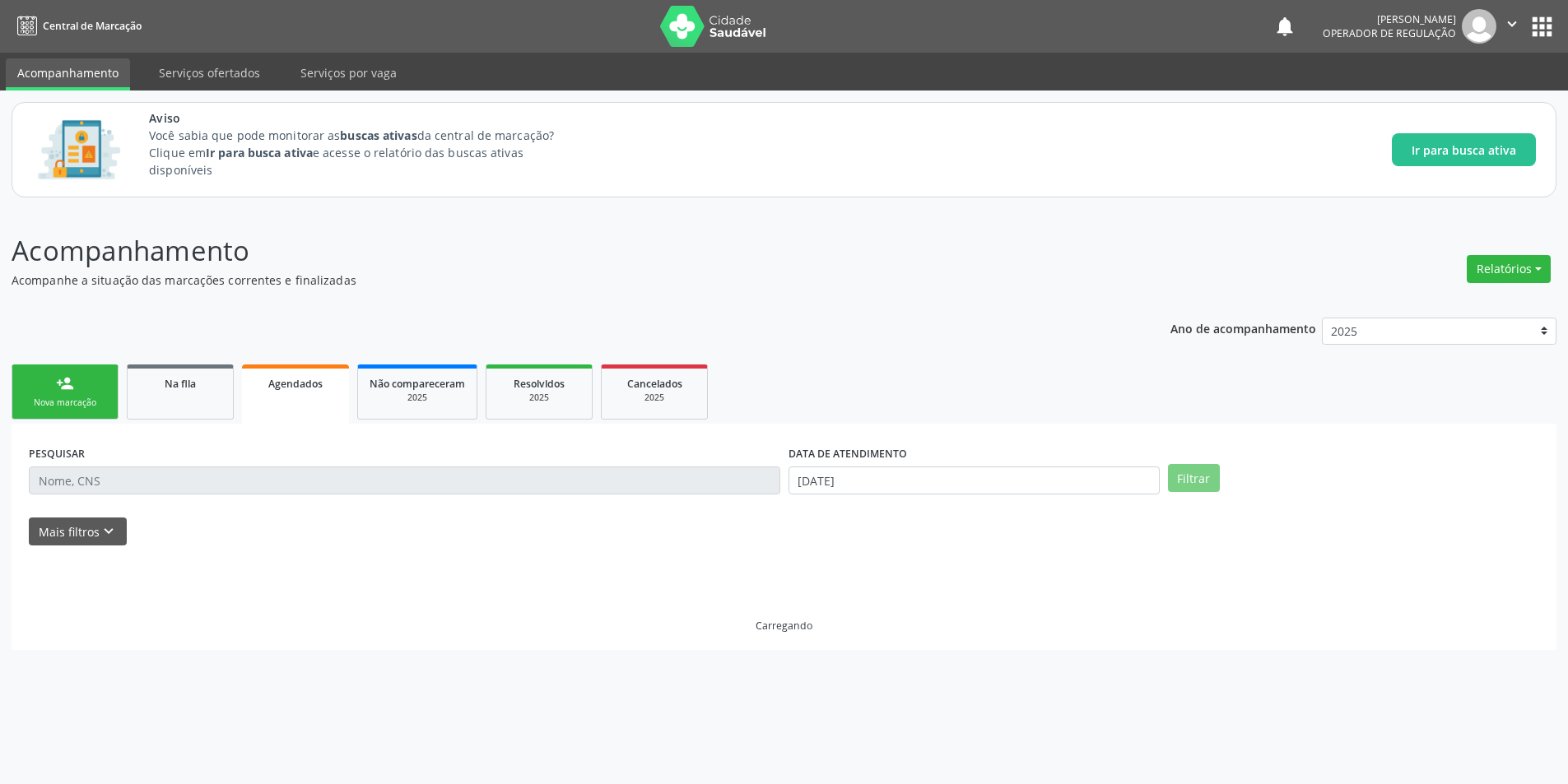
scroll to position [0, 0]
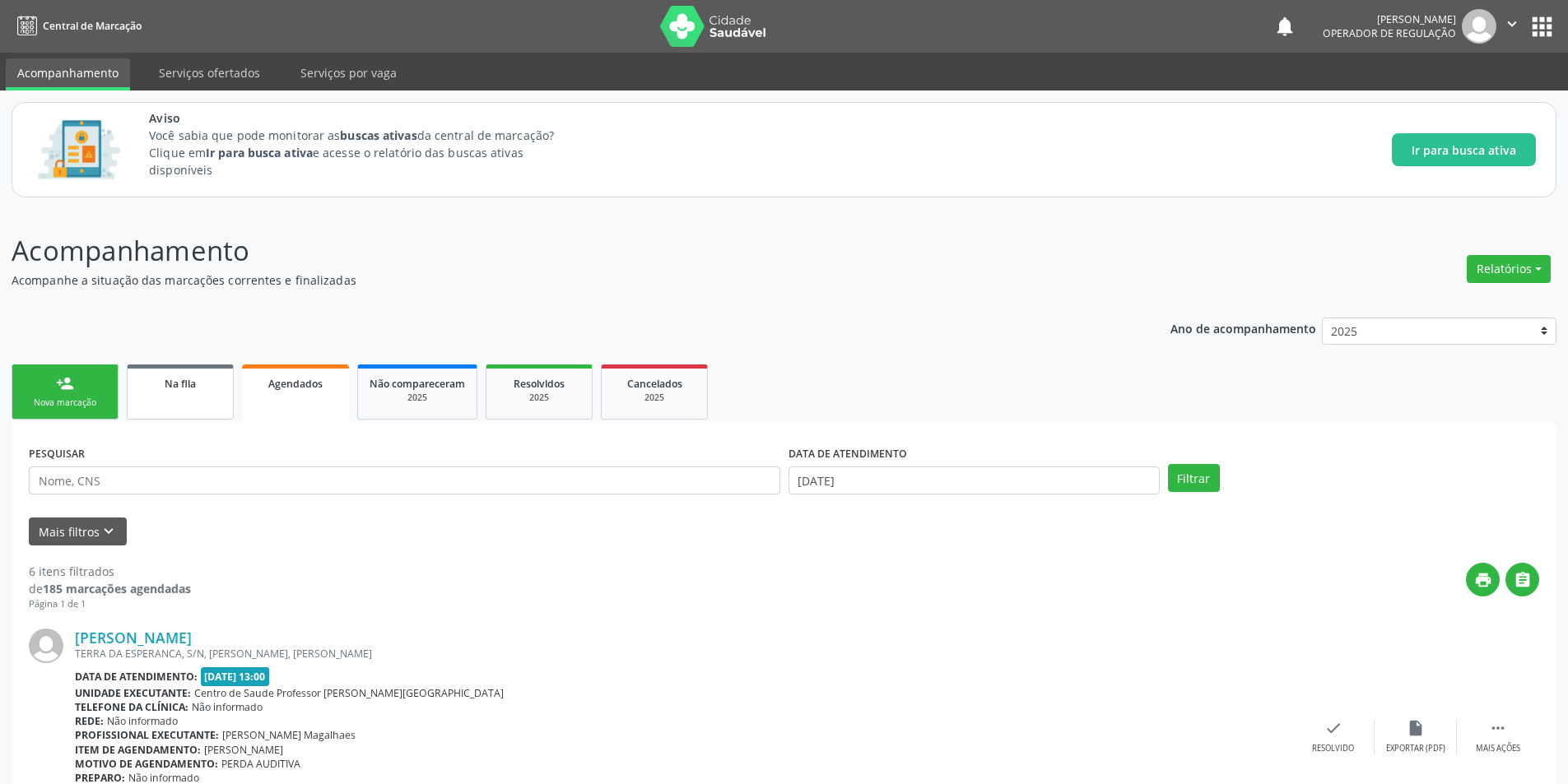
click at [196, 377] on div "Na fila" at bounding box center [180, 382] width 82 height 18
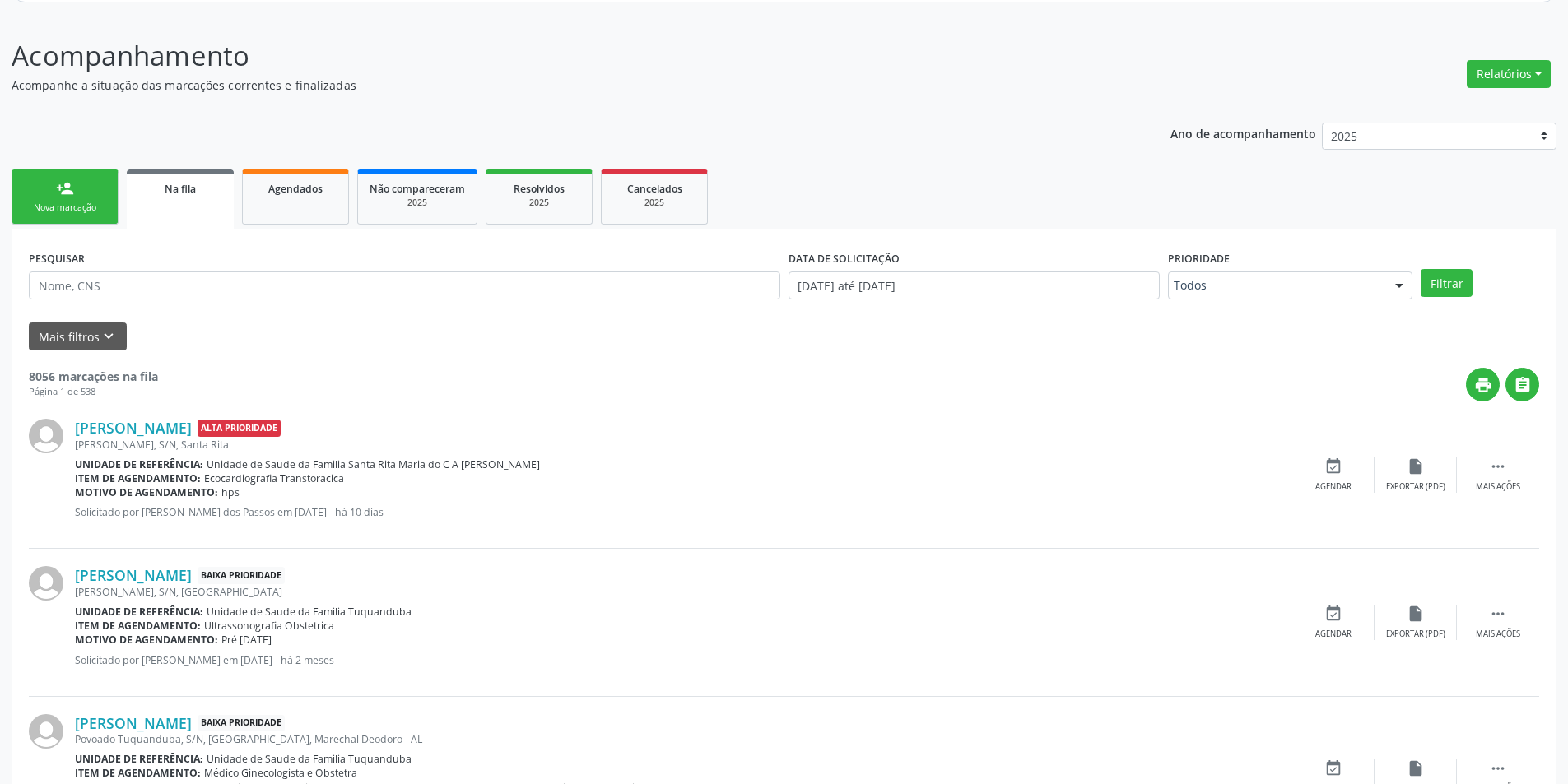
scroll to position [247, 0]
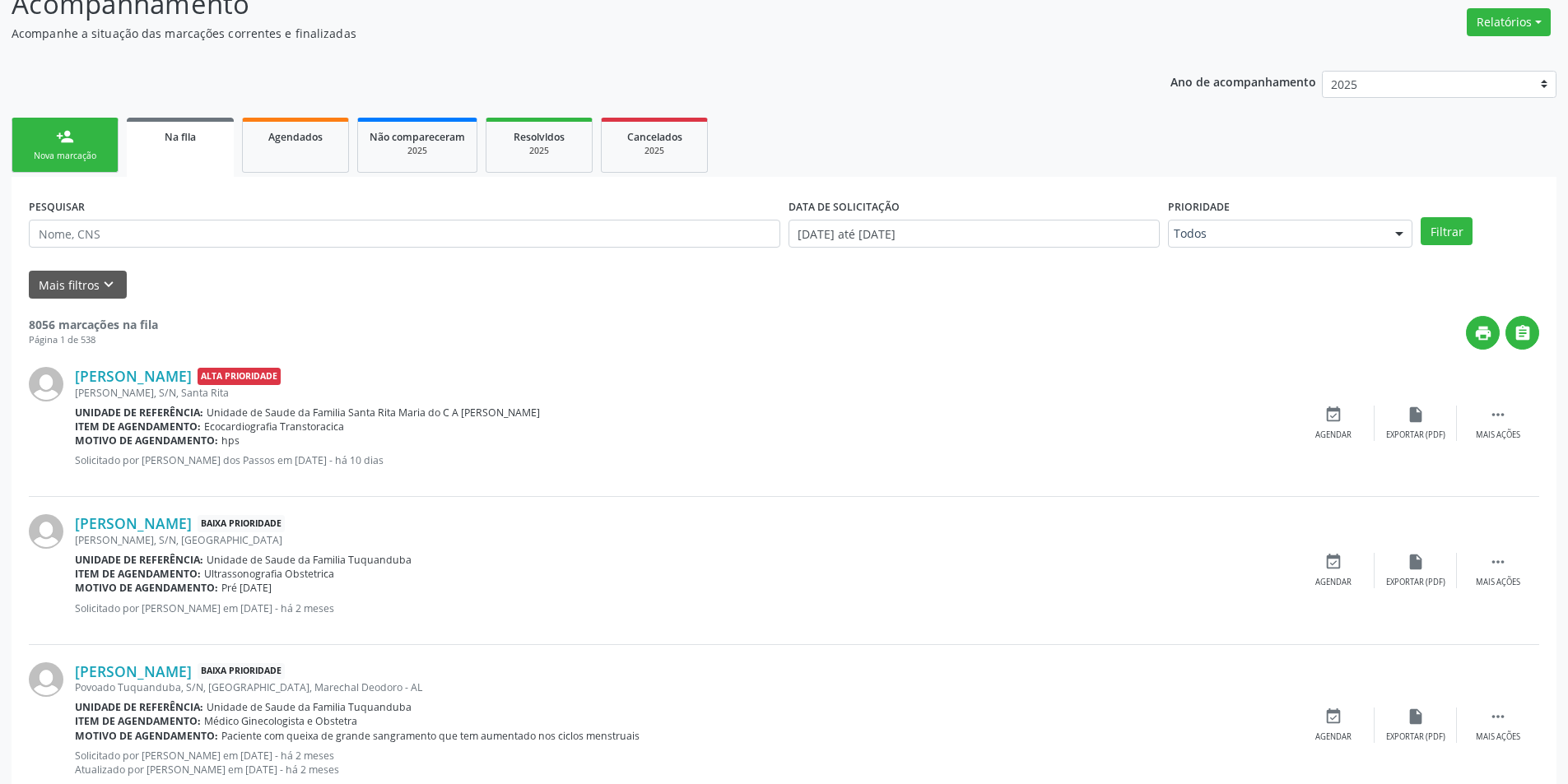
click at [648, 285] on div "Mais filtros keyboard_arrow_down" at bounding box center [784, 285] width 1519 height 29
click at [524, 131] on span "Resolvidos" at bounding box center [539, 137] width 51 height 14
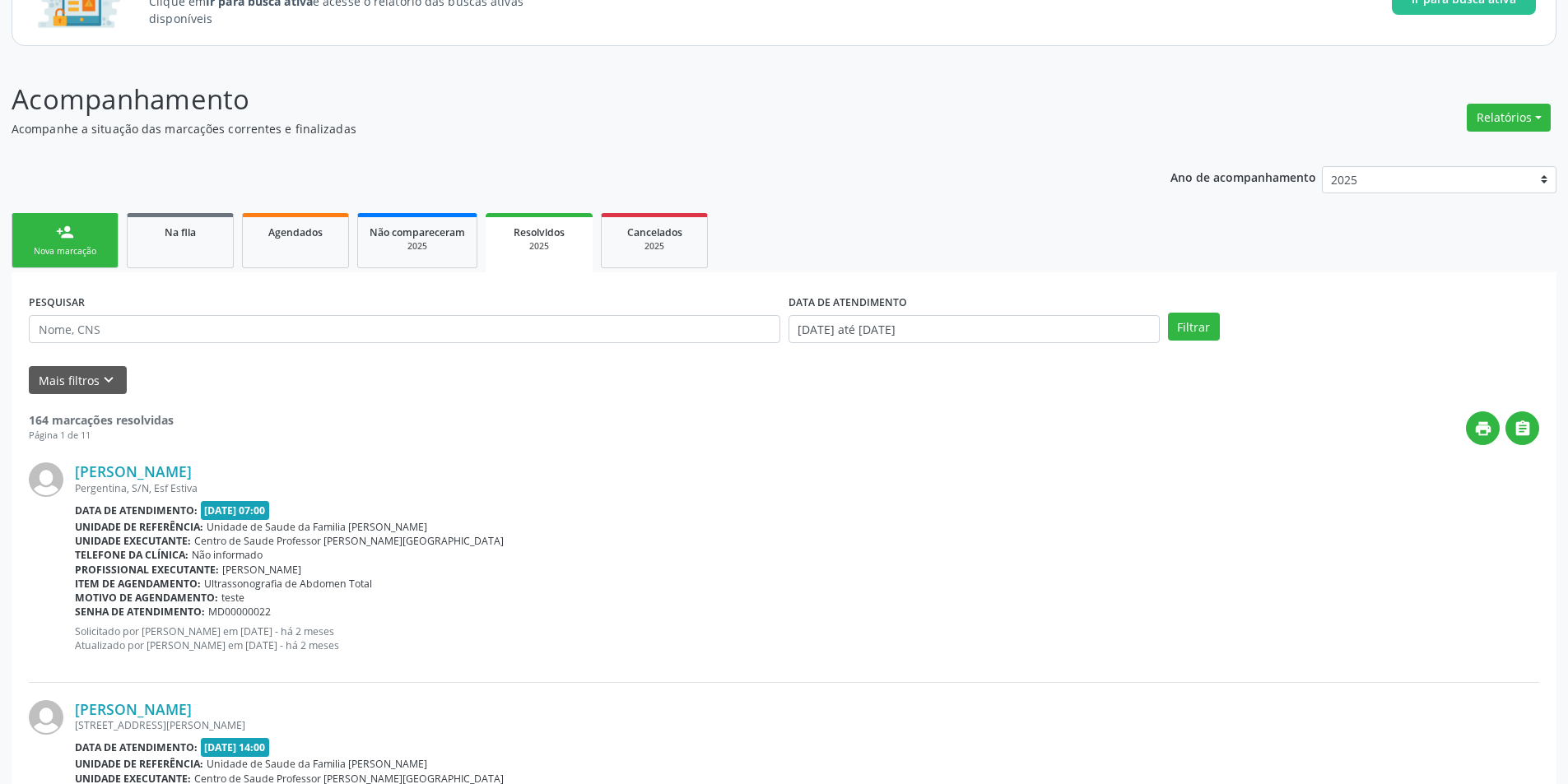
scroll to position [0, 0]
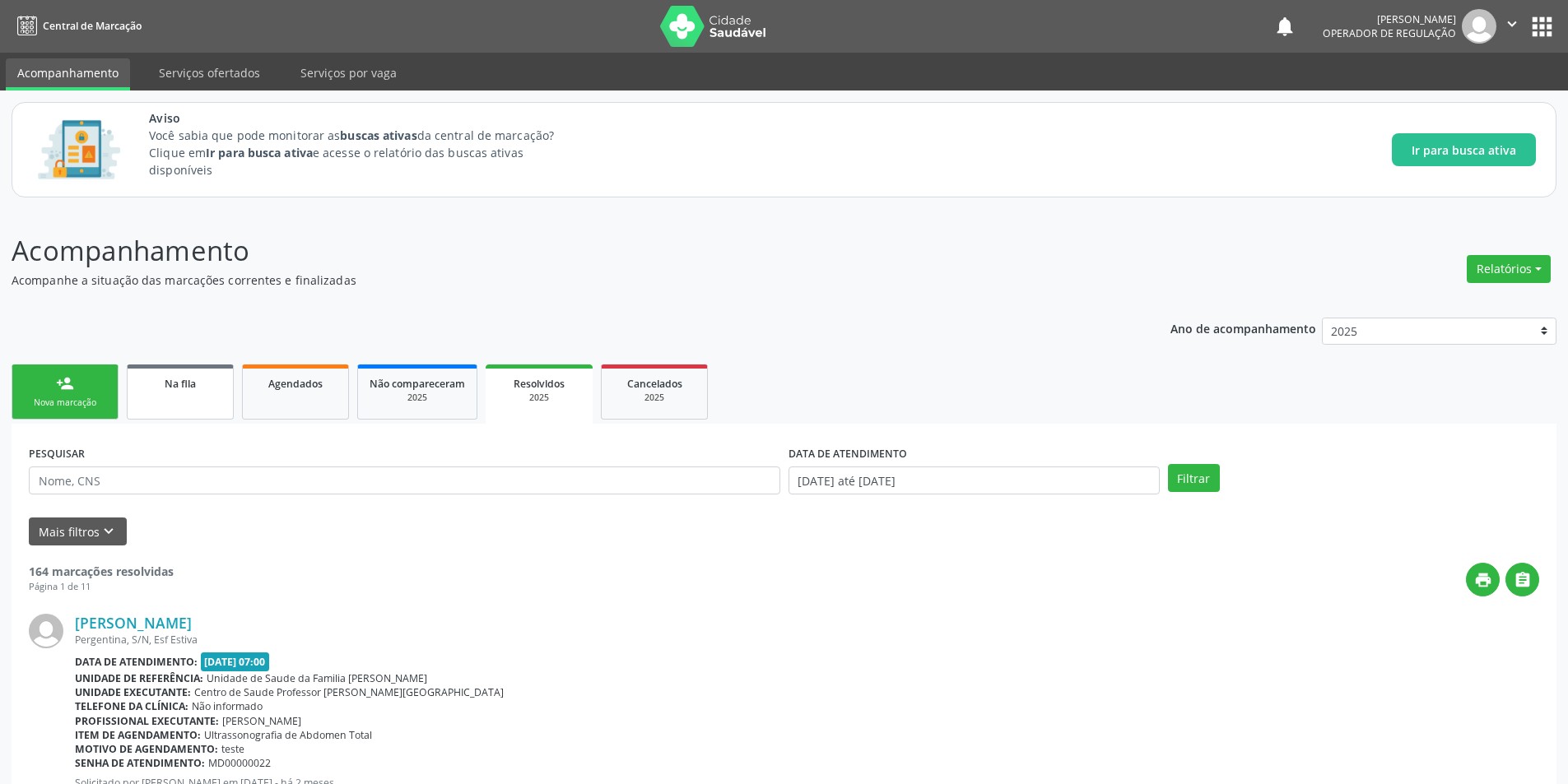
click at [220, 413] on link "Na fila" at bounding box center [180, 392] width 107 height 55
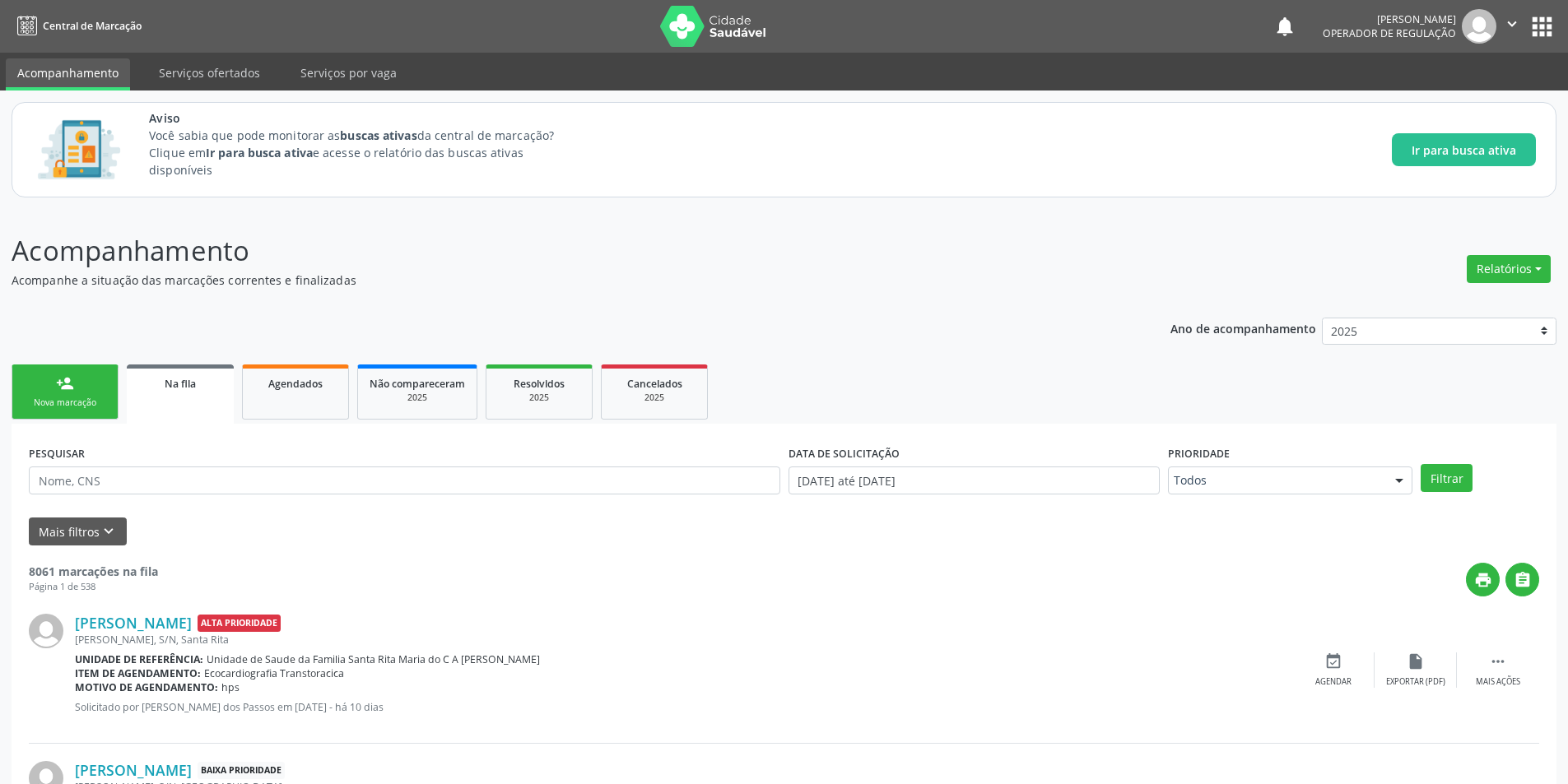
click at [197, 379] on div "Na fila" at bounding box center [180, 382] width 84 height 18
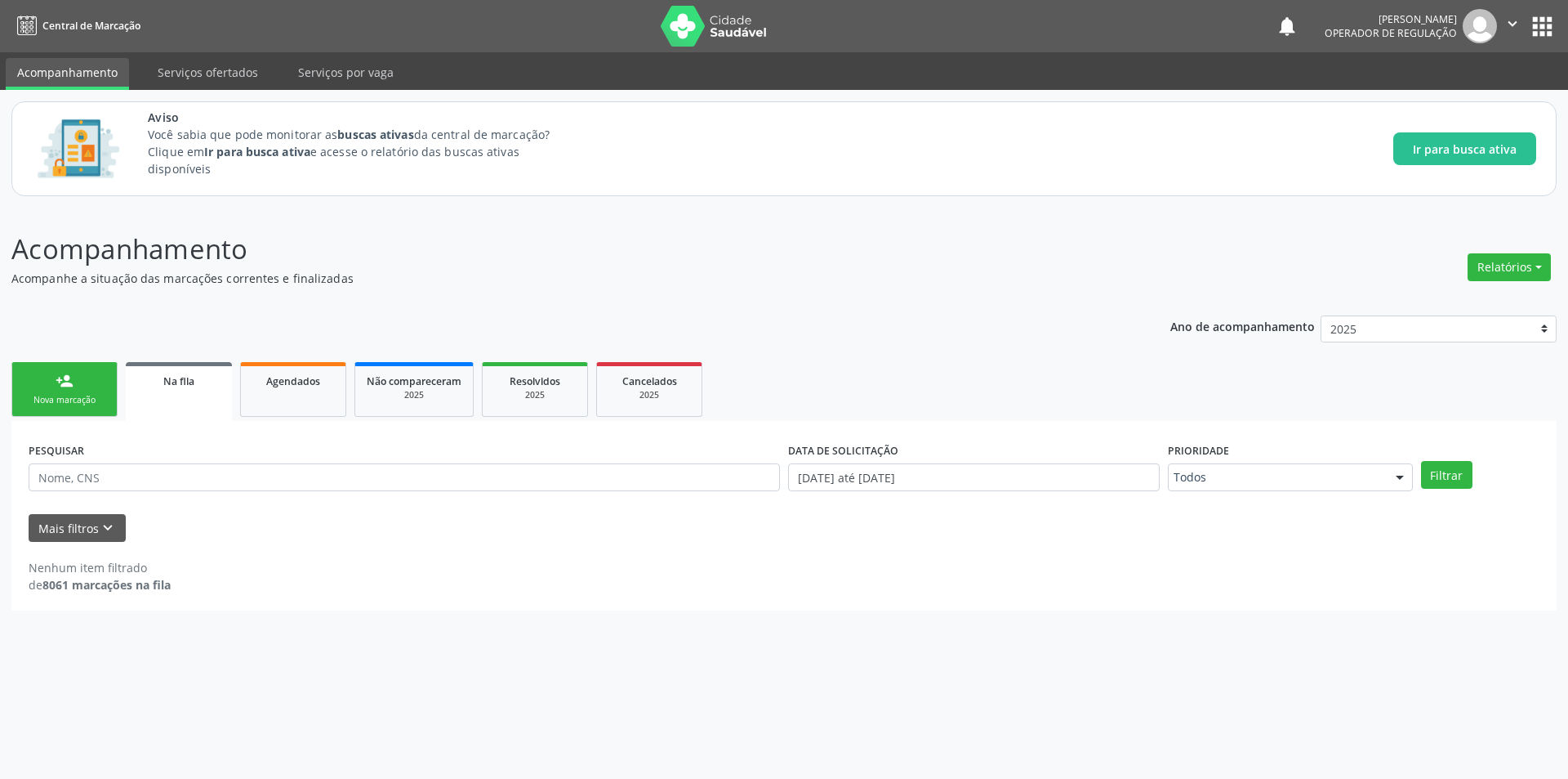
click at [192, 390] on link "Na fila" at bounding box center [179, 392] width 107 height 59
click at [295, 447] on div "PESQUISAR" at bounding box center [404, 470] width 759 height 64
click at [727, 249] on p "Acompanhamento" at bounding box center [552, 249] width 1082 height 41
click at [188, 402] on link "Na fila" at bounding box center [179, 392] width 107 height 59
click at [117, 527] on button "Mais filtros keyboard_arrow_down" at bounding box center [77, 528] width 97 height 28
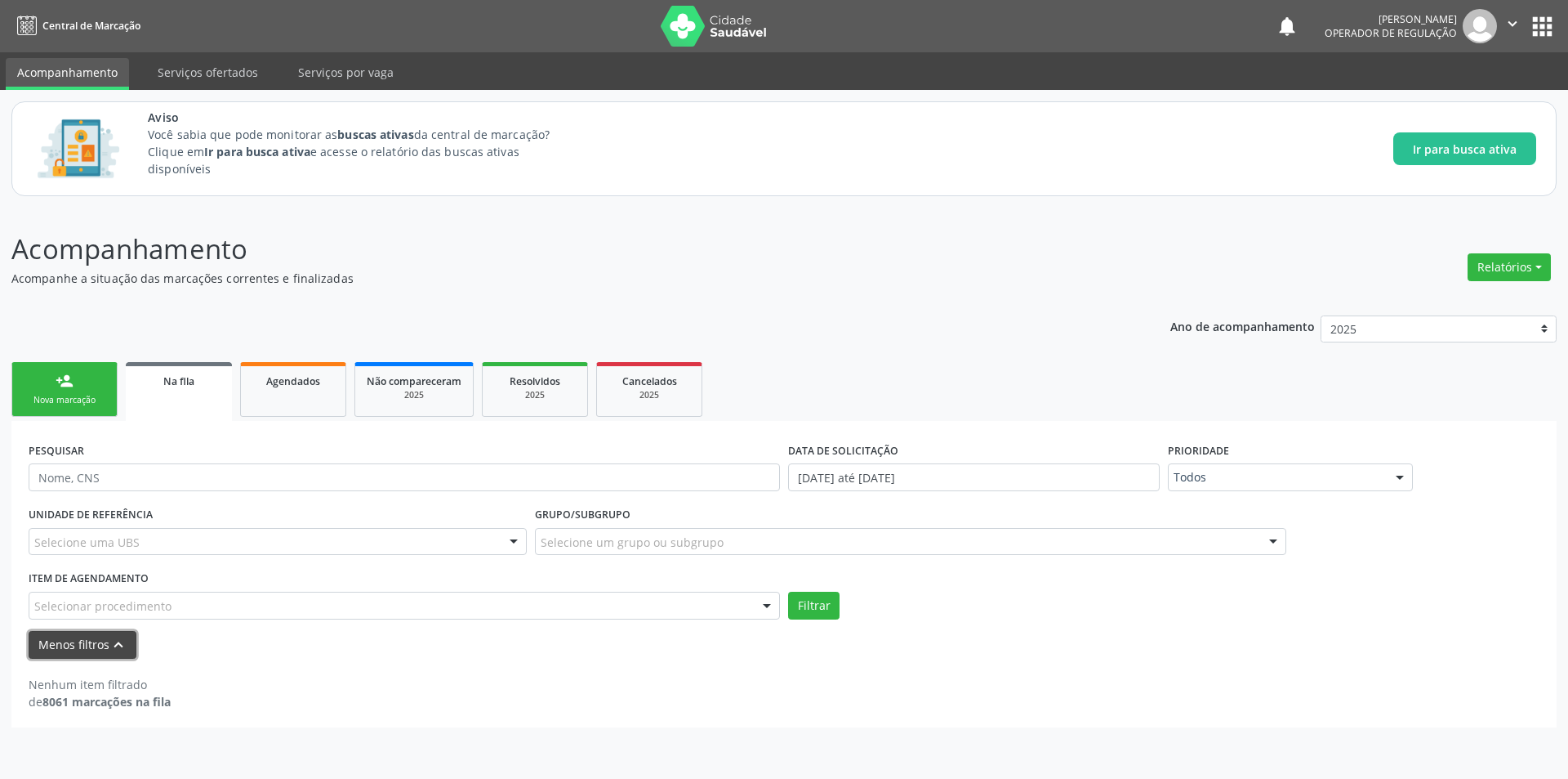
click at [122, 633] on button "Menos filtros keyboard_arrow_up" at bounding box center [82, 645] width 107 height 28
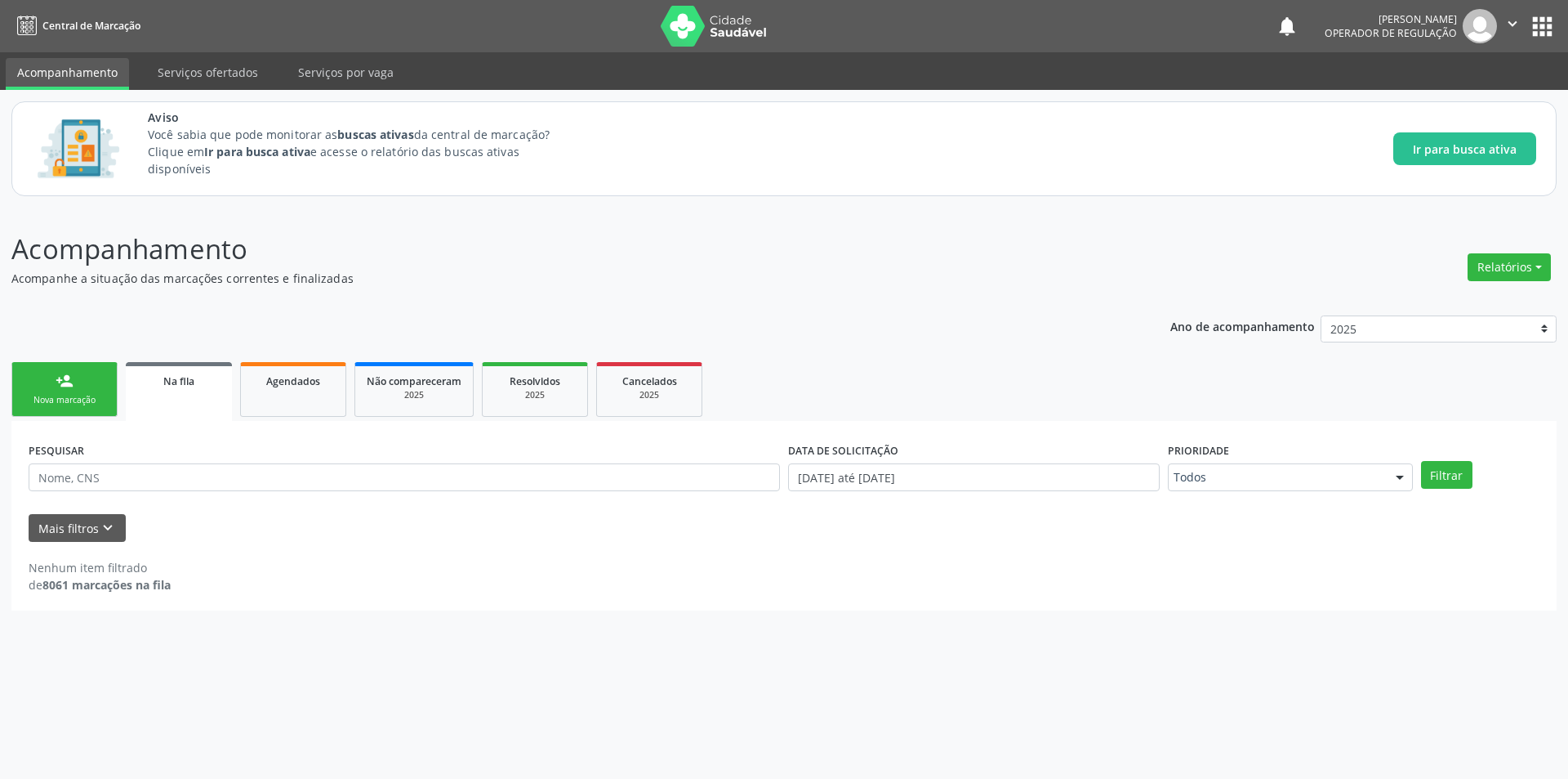
click at [261, 567] on div "Nenhum item filtrado de 8061 marcações na fila" at bounding box center [784, 576] width 1511 height 34
click at [323, 371] on link "Agendados" at bounding box center [293, 390] width 107 height 55
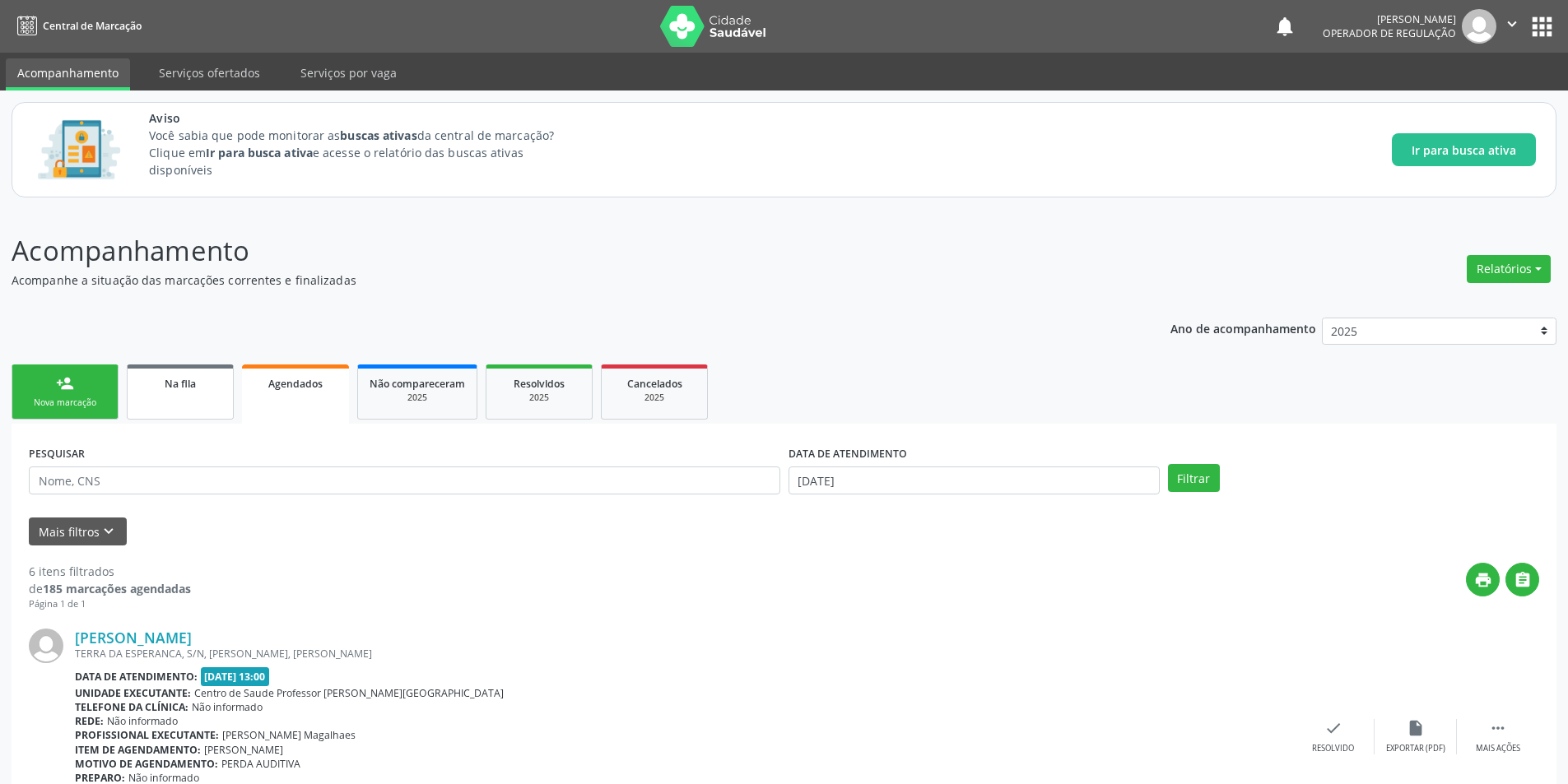
click at [167, 376] on span "Na fila" at bounding box center [180, 383] width 31 height 14
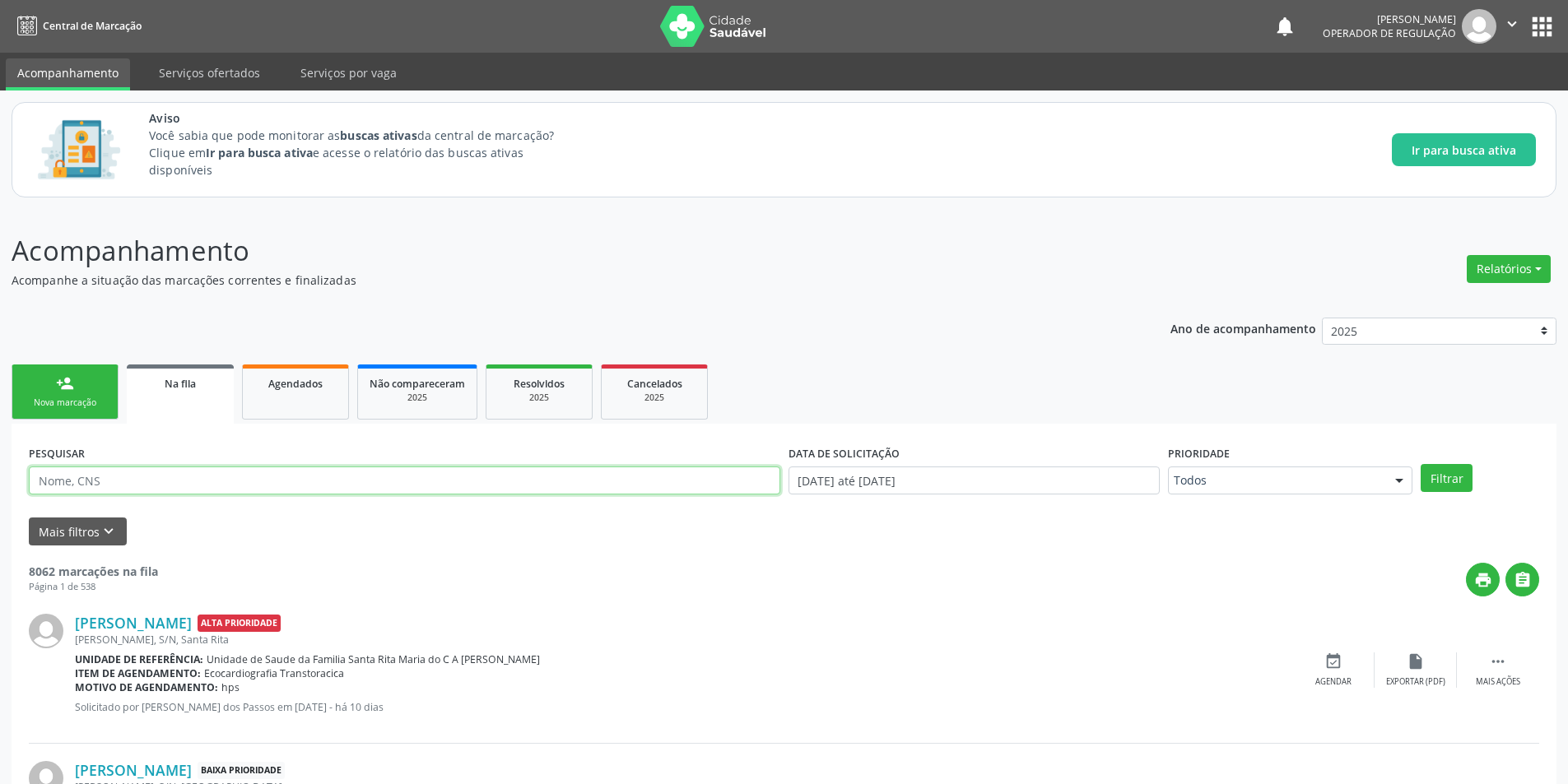
click at [207, 483] on input "text" at bounding box center [404, 480] width 752 height 28
click at [1420, 464] on button "Filtrar" at bounding box center [1446, 477] width 52 height 28
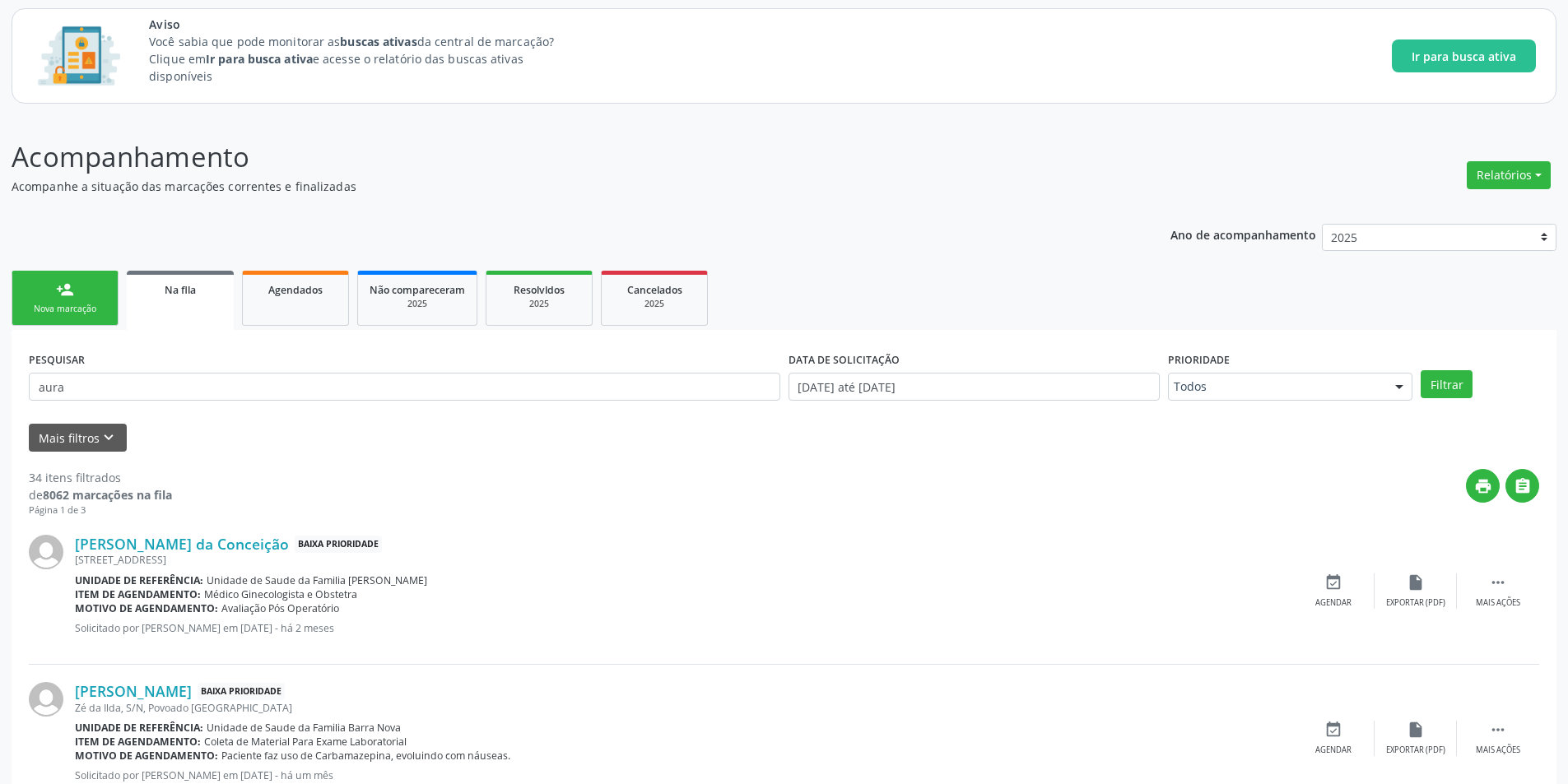
scroll to position [86, 0]
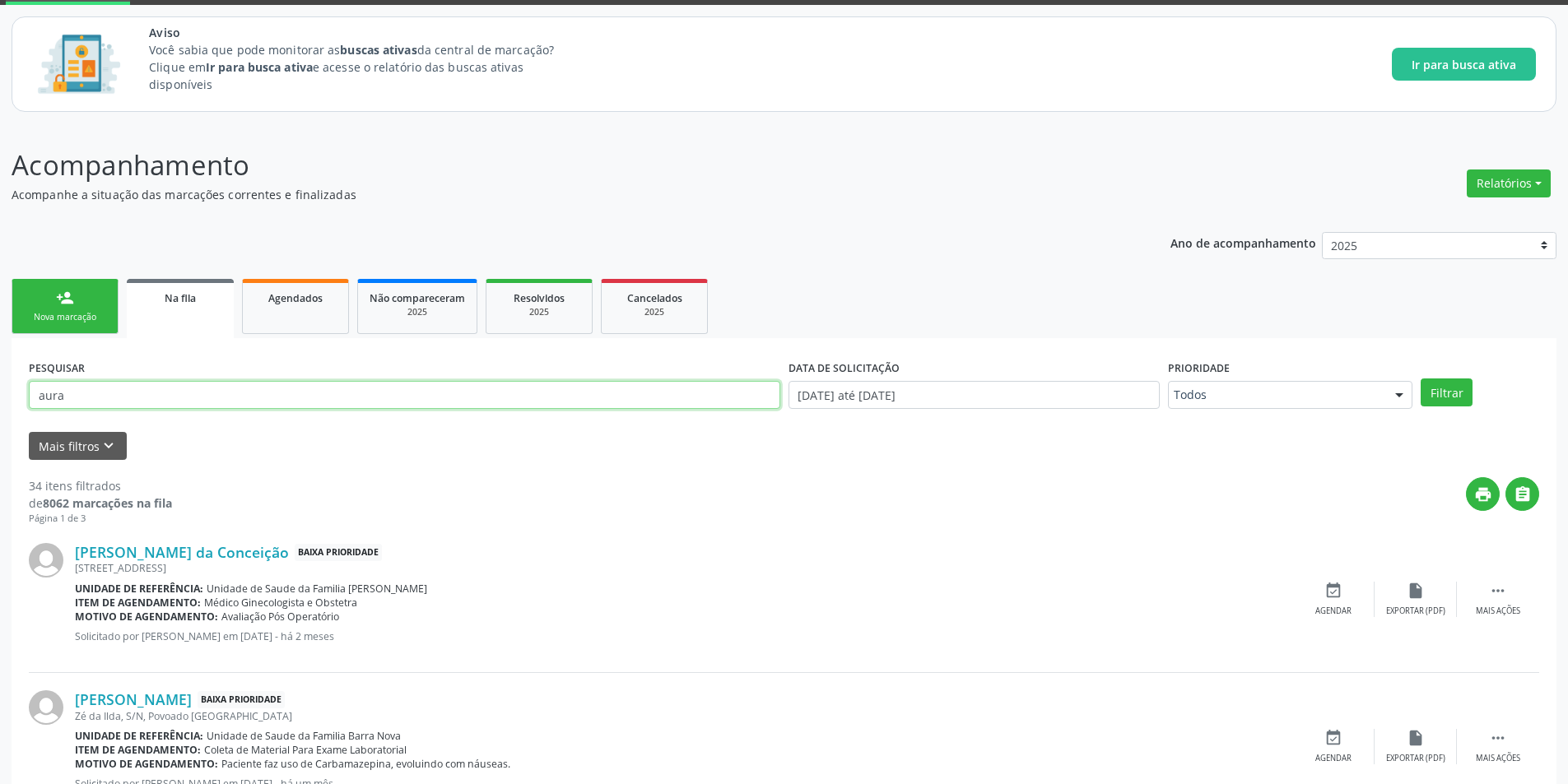
click at [174, 387] on input "aura" at bounding box center [404, 394] width 752 height 28
type input "aura carime"
click at [1420, 378] on button "Filtrar" at bounding box center [1446, 392] width 52 height 28
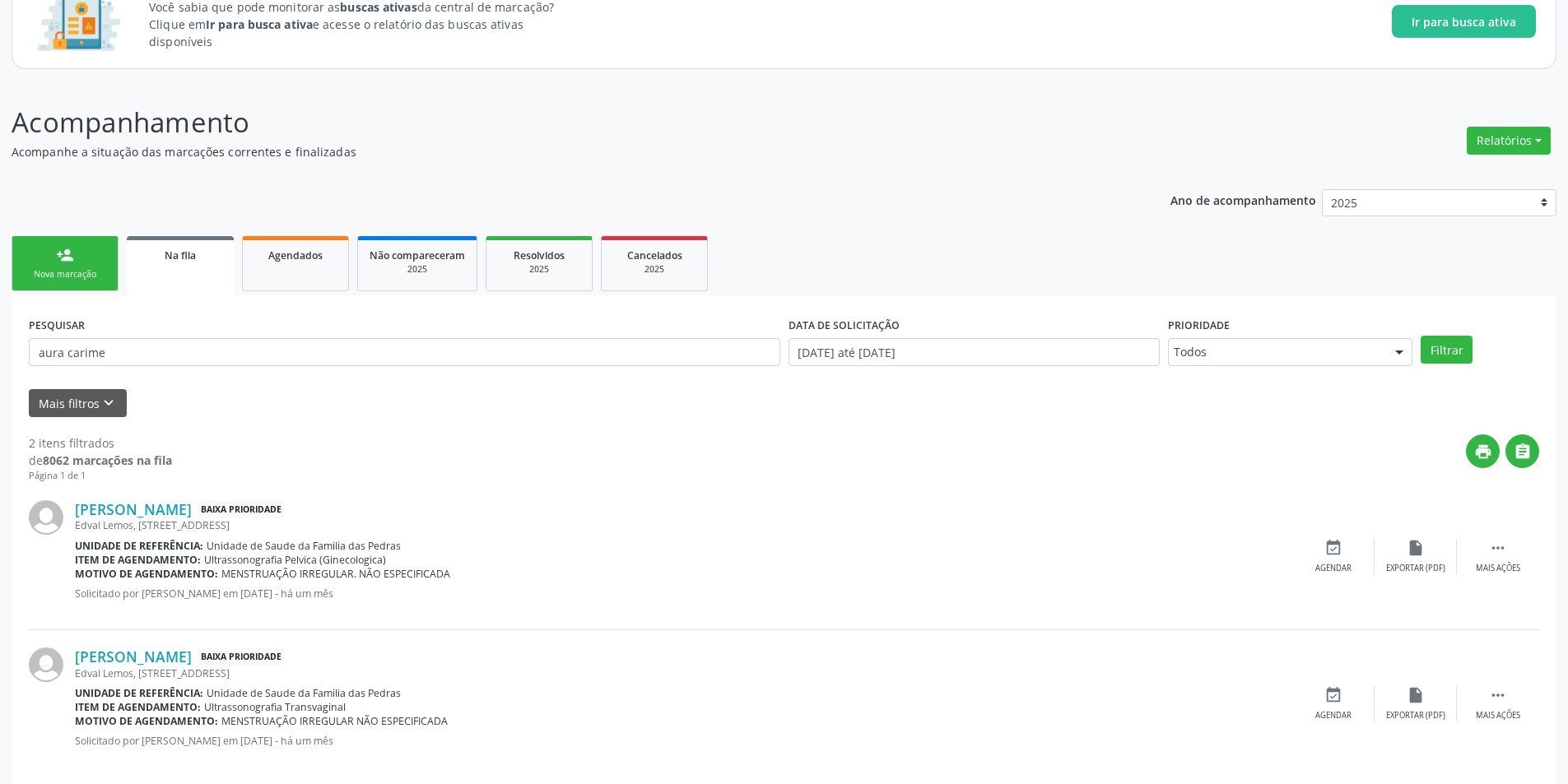
scroll to position [150, 0]
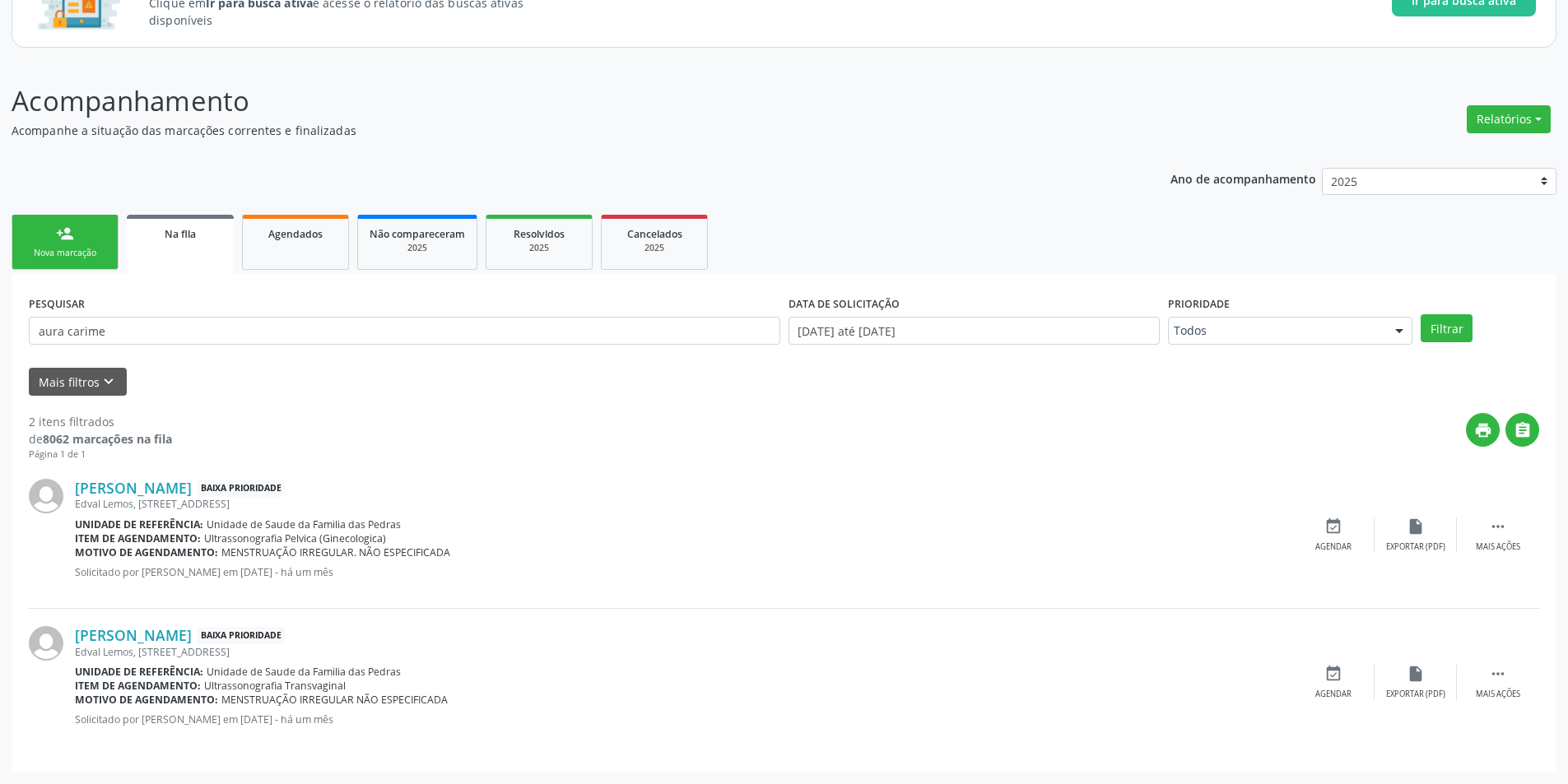
click at [445, 568] on p "Solicitado por Gleyce Brito Lira Gomes em 07/08/2025 - há um mês" at bounding box center [683, 572] width 1217 height 14
